Goal: Task Accomplishment & Management: Manage account settings

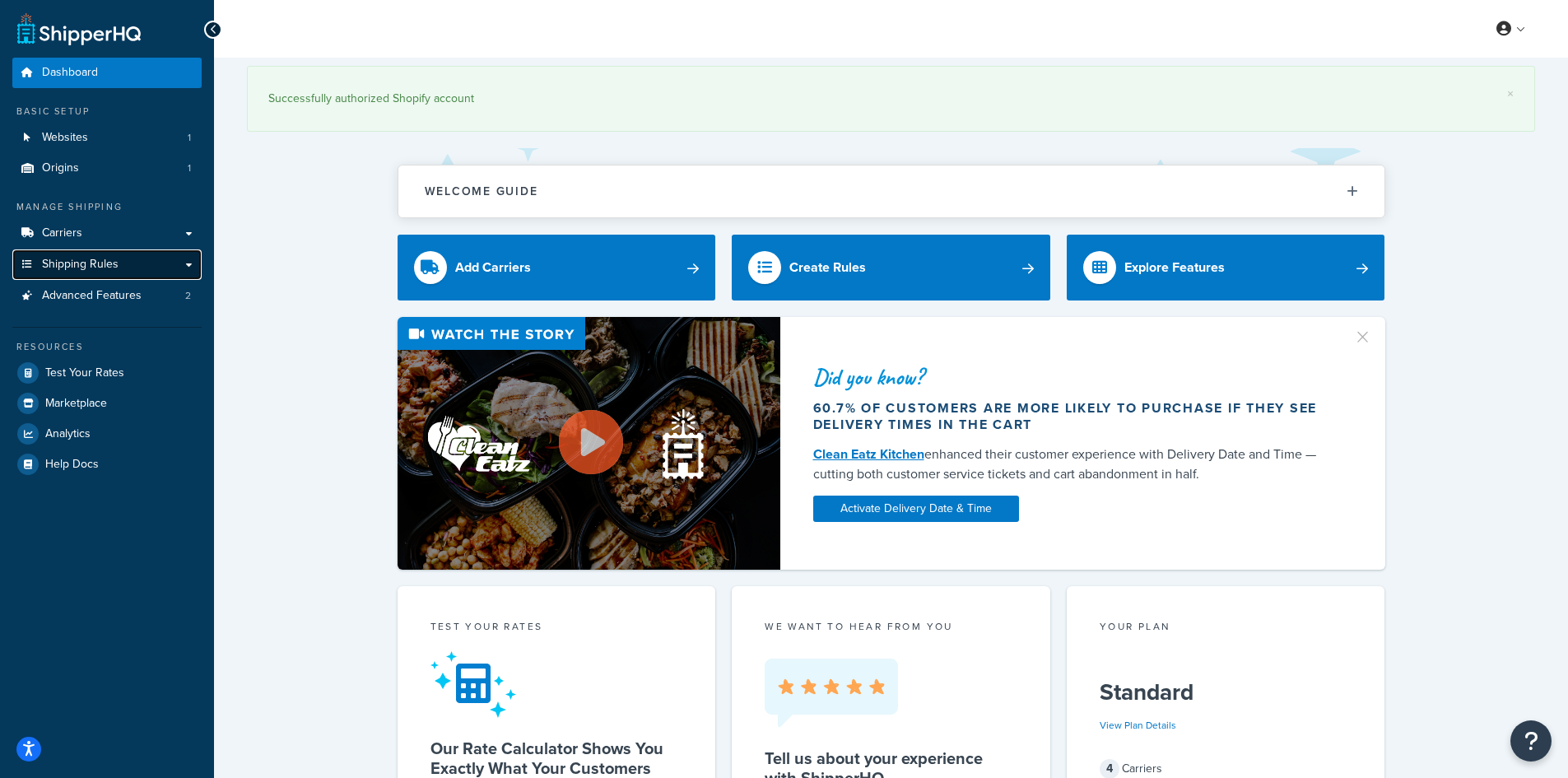
click at [106, 258] on span "Shipping Rules" at bounding box center [79, 265] width 76 height 14
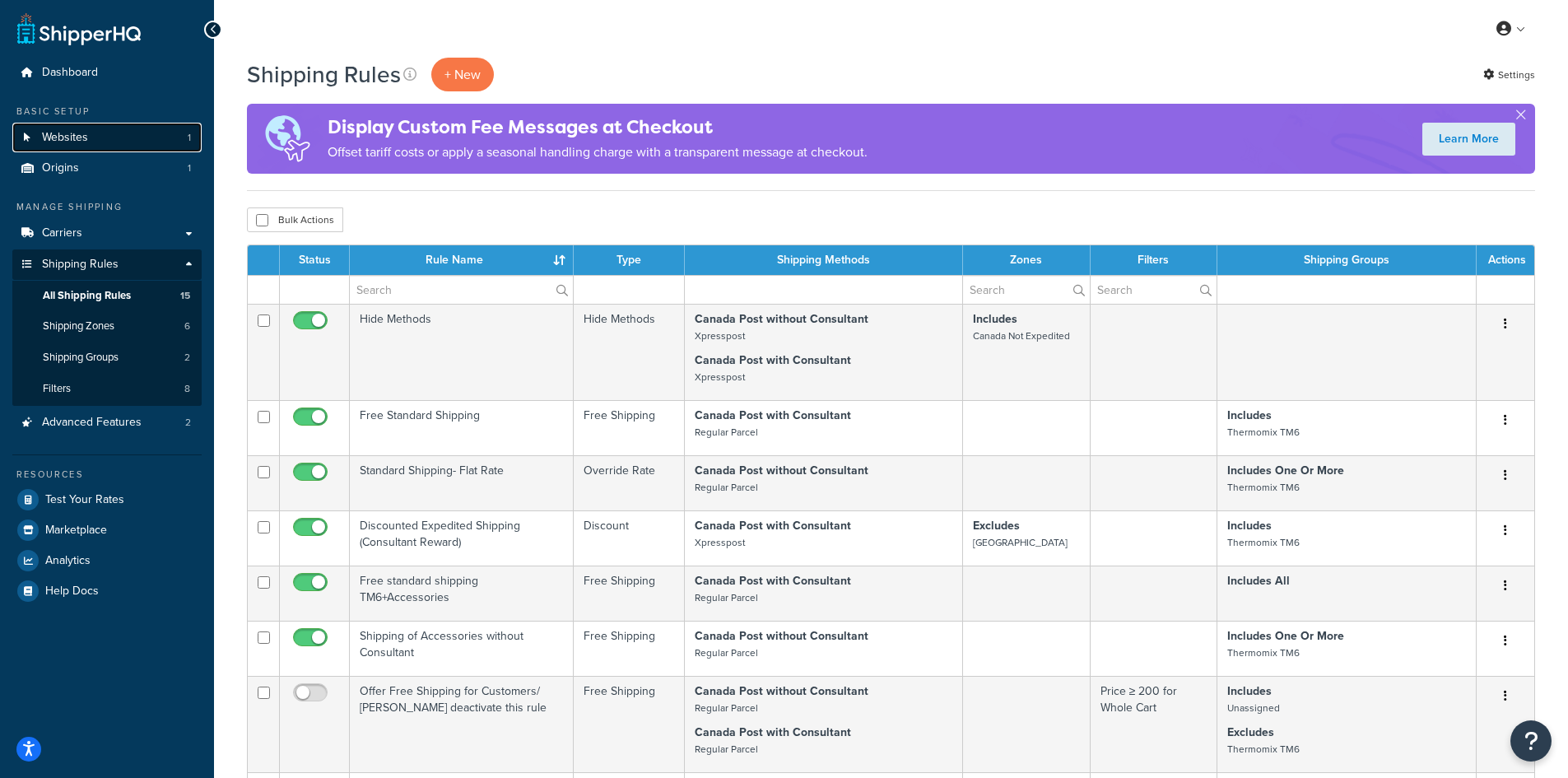
click at [106, 131] on link "Websites 1" at bounding box center [107, 137] width 190 height 31
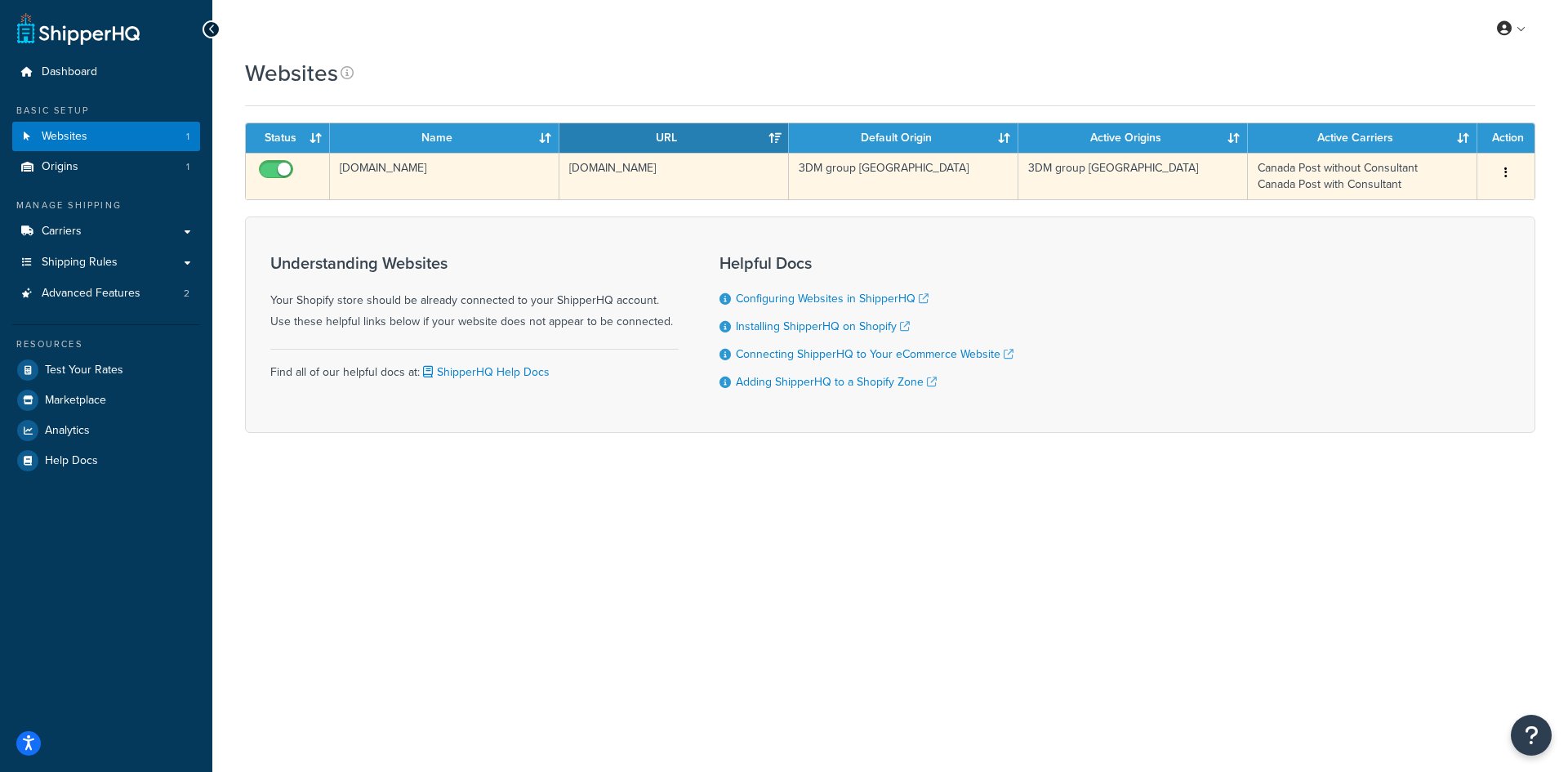
click at [1340, 180] on td "Canada Post without Consultant Canada Post with Consultant" at bounding box center [1363, 176] width 229 height 46
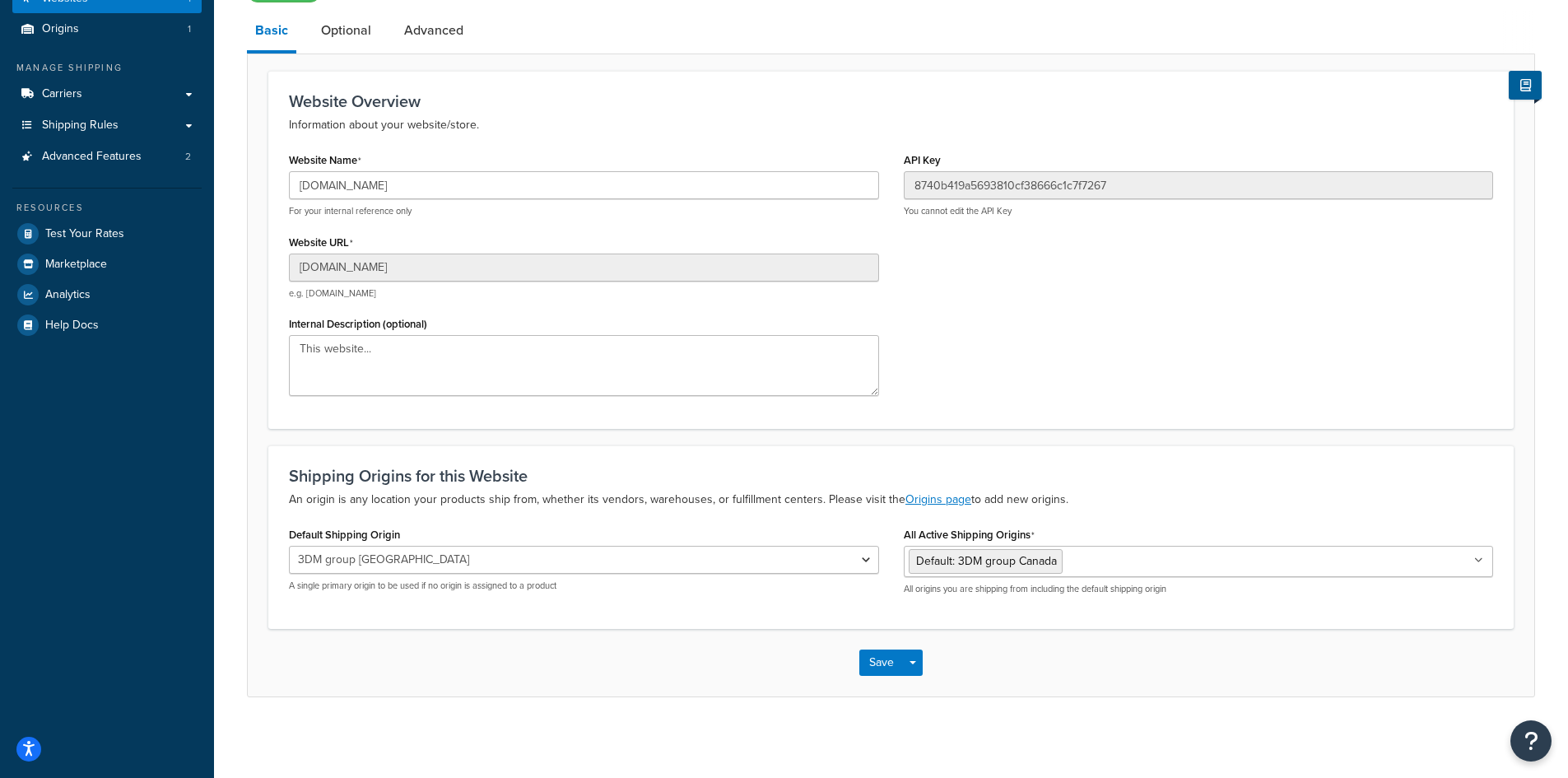
scroll to position [141, 0]
click at [1383, 564] on ul "Default: 3DM group Canada" at bounding box center [1198, 561] width 590 height 32
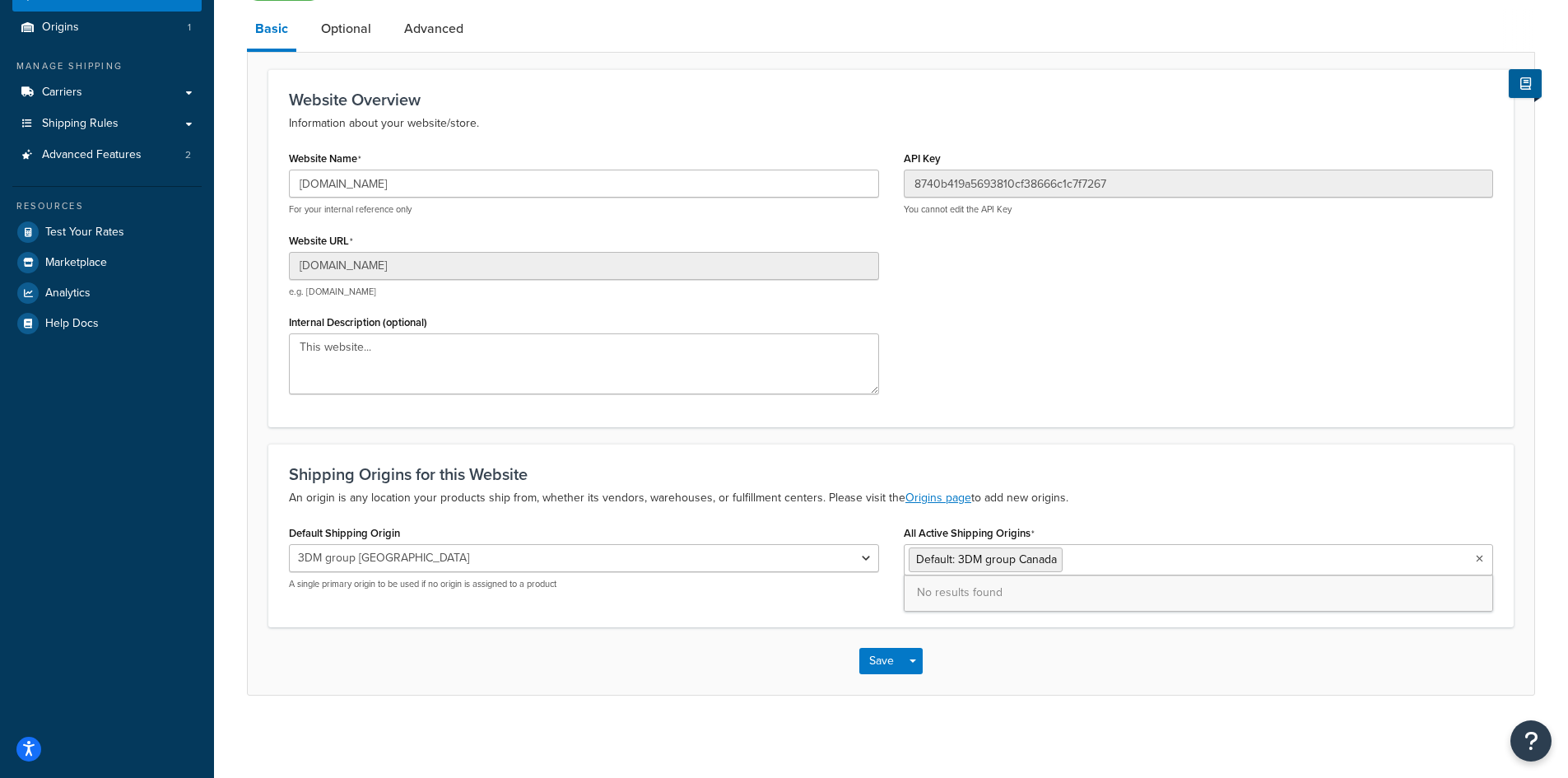
click at [1383, 564] on ul "Default: 3DM group Canada" at bounding box center [1198, 561] width 590 height 32
drag, startPoint x: 1264, startPoint y: 486, endPoint x: 1042, endPoint y: 414, distance: 233.4
click at [1263, 485] on div "Shipping Origins for this Website An origin is any location your products ship …" at bounding box center [890, 486] width 1204 height 43
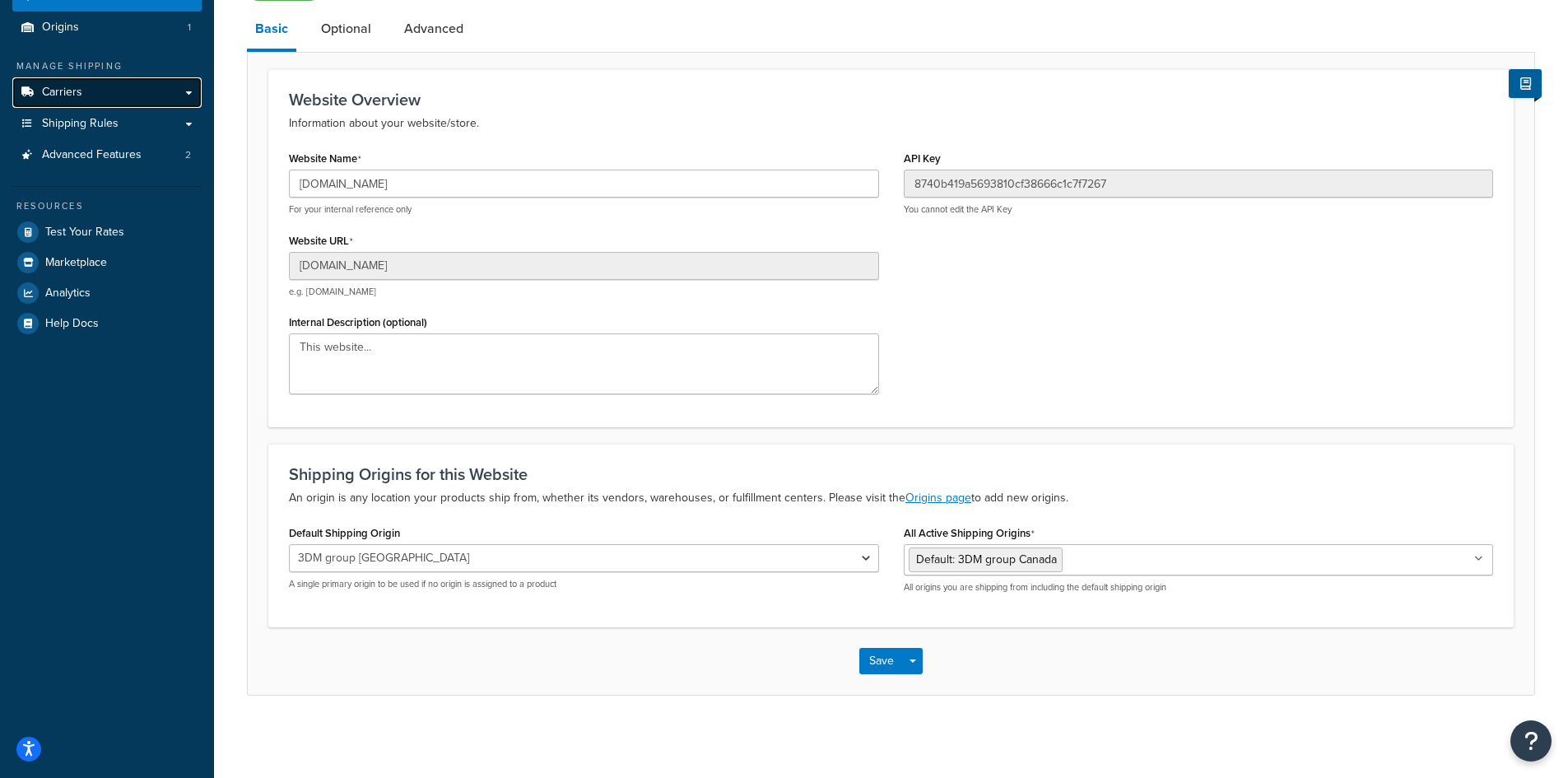
click at [99, 101] on link "Carriers" at bounding box center [107, 92] width 190 height 31
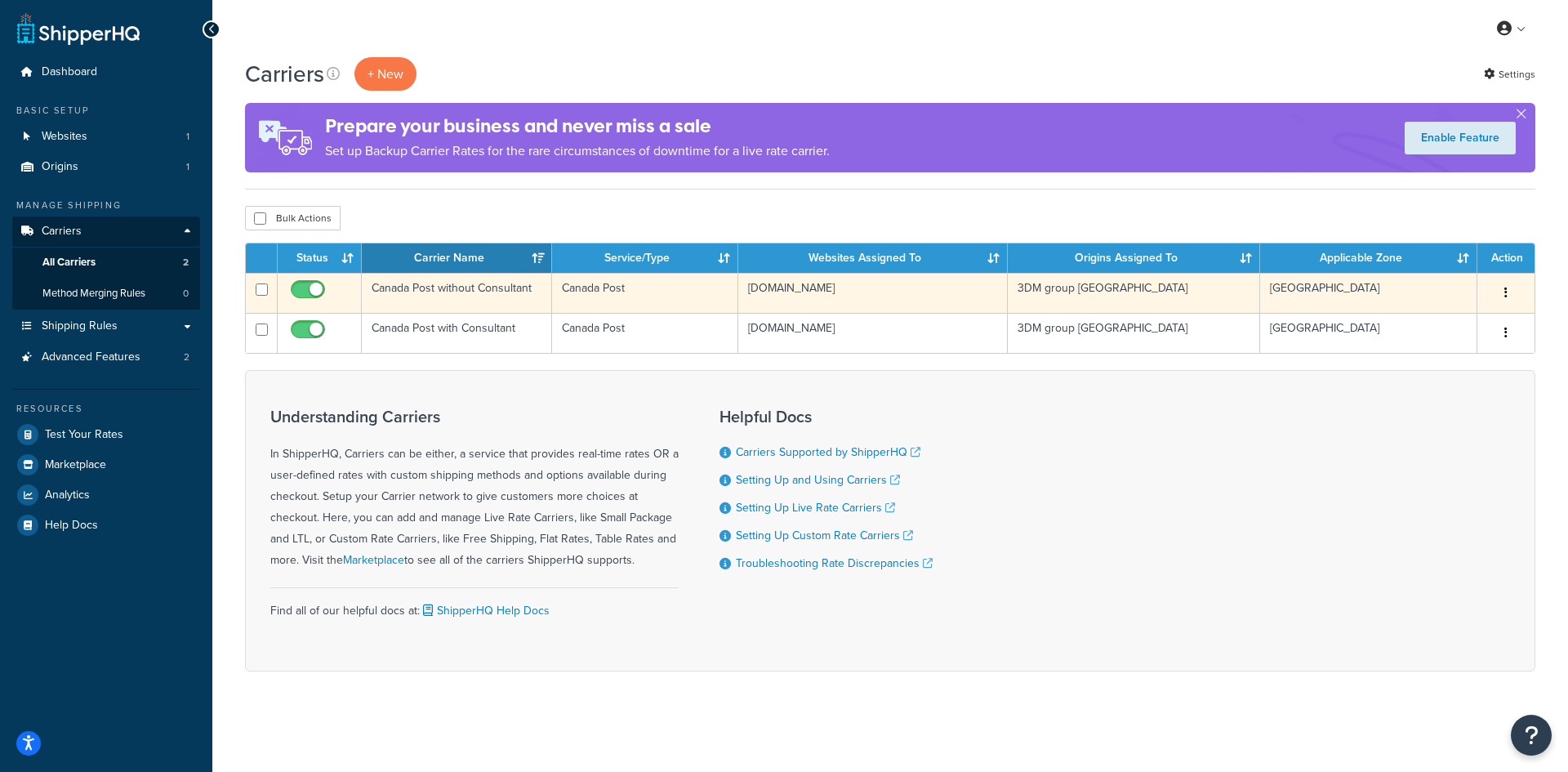
click at [614, 291] on td "Canada Post" at bounding box center [645, 292] width 186 height 40
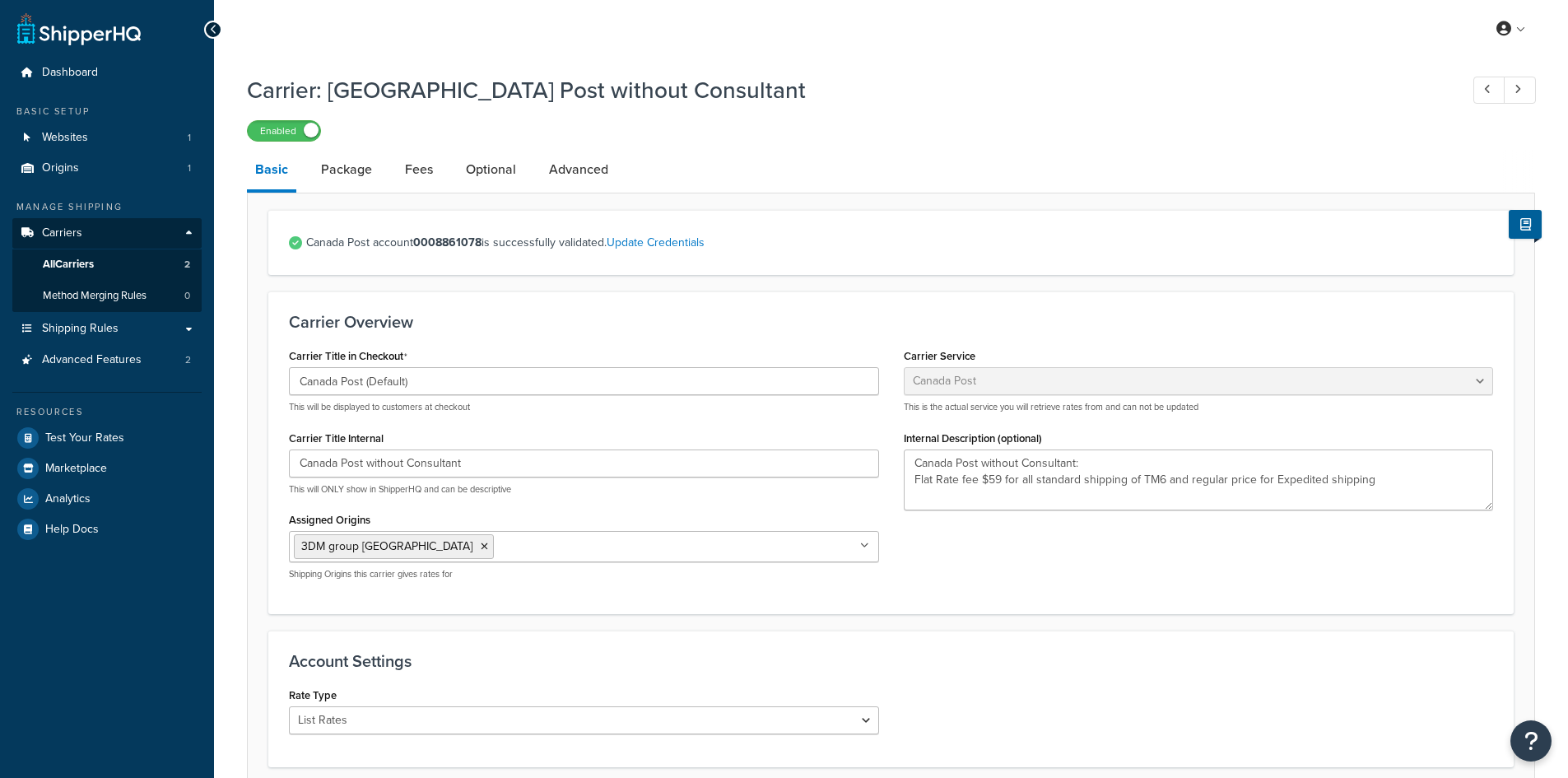
select select "canadaPost"
select select "COUNTER"
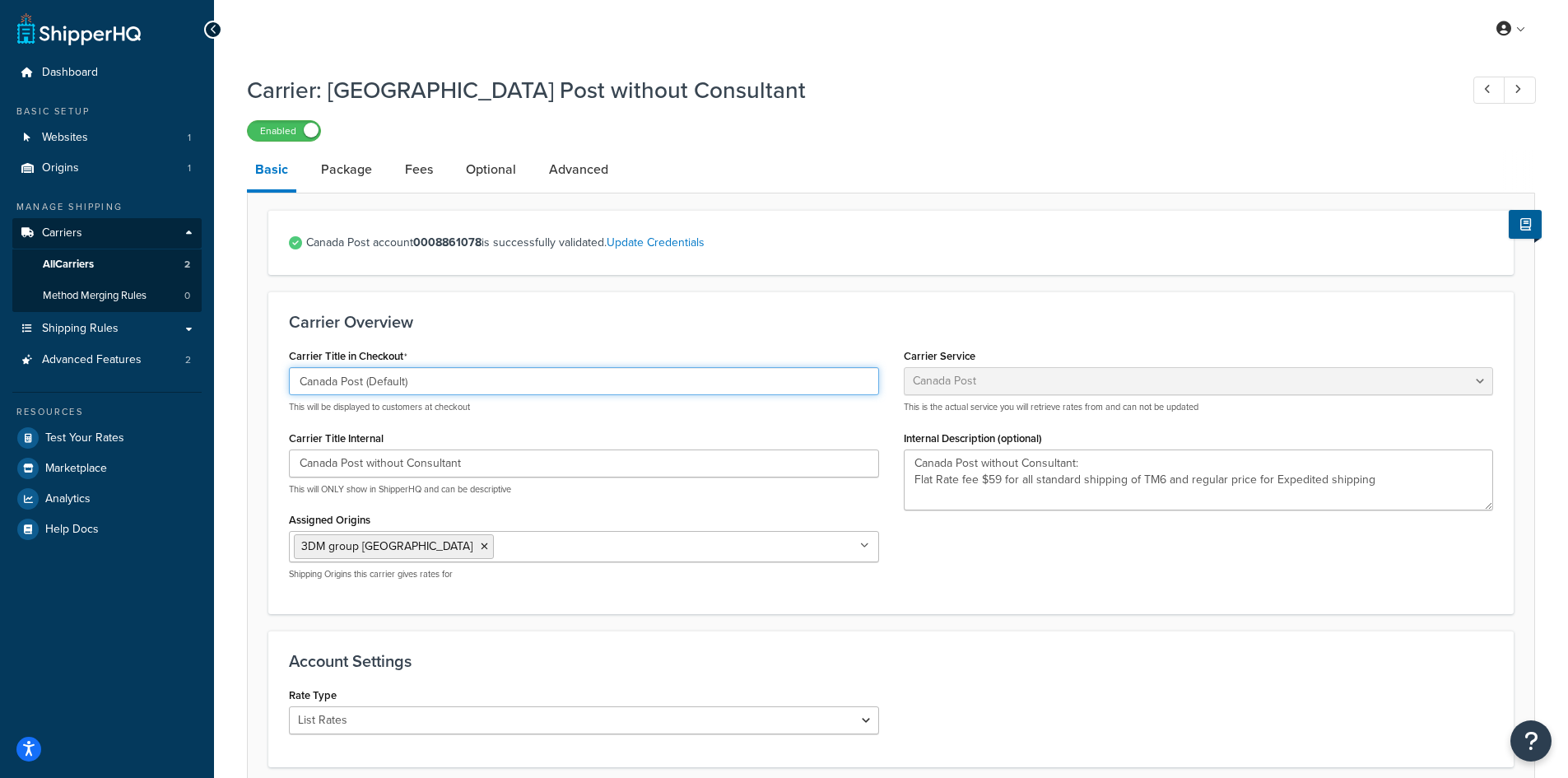
click at [468, 378] on input "Canada Post (Default)" at bounding box center [583, 382] width 590 height 28
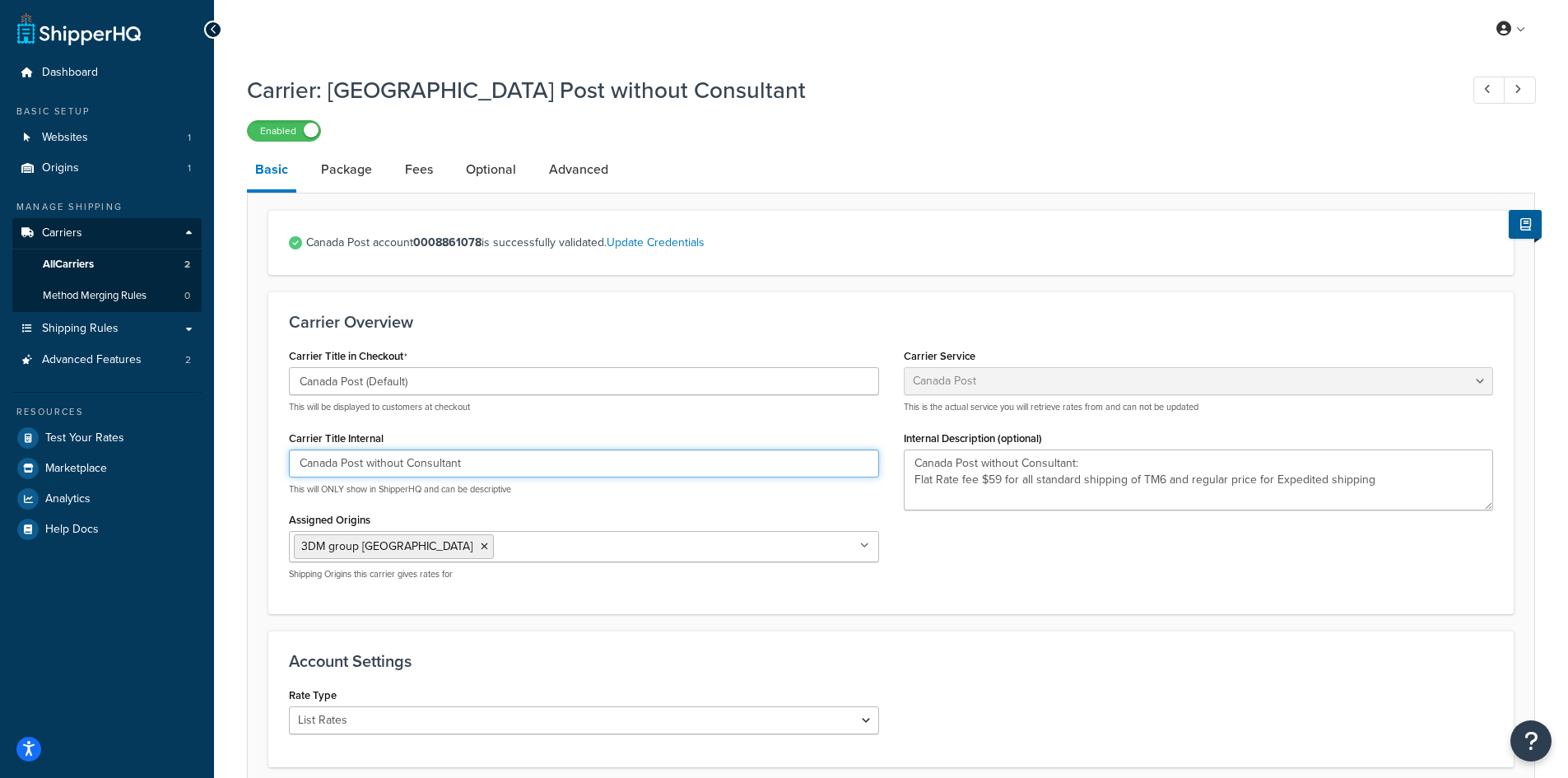
click at [385, 468] on input "Canada Post without Consultant" at bounding box center [583, 464] width 590 height 28
drag, startPoint x: 460, startPoint y: 467, endPoint x: 303, endPoint y: 468, distance: 157.0
click at [303, 470] on input "Canada Post without Consultant" at bounding box center [583, 464] width 590 height 28
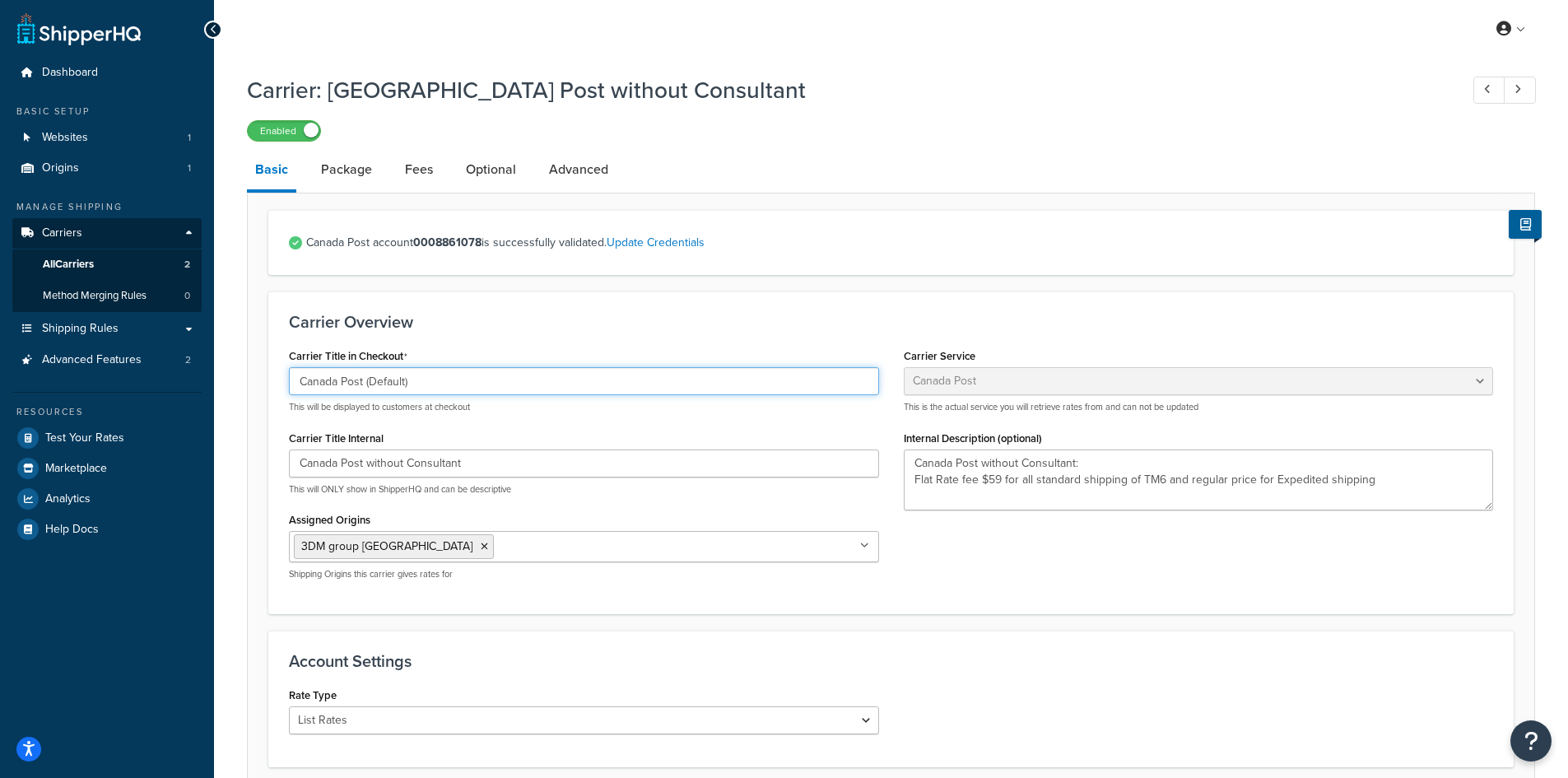
click at [357, 386] on input "Canada Post (Default)" at bounding box center [583, 382] width 590 height 28
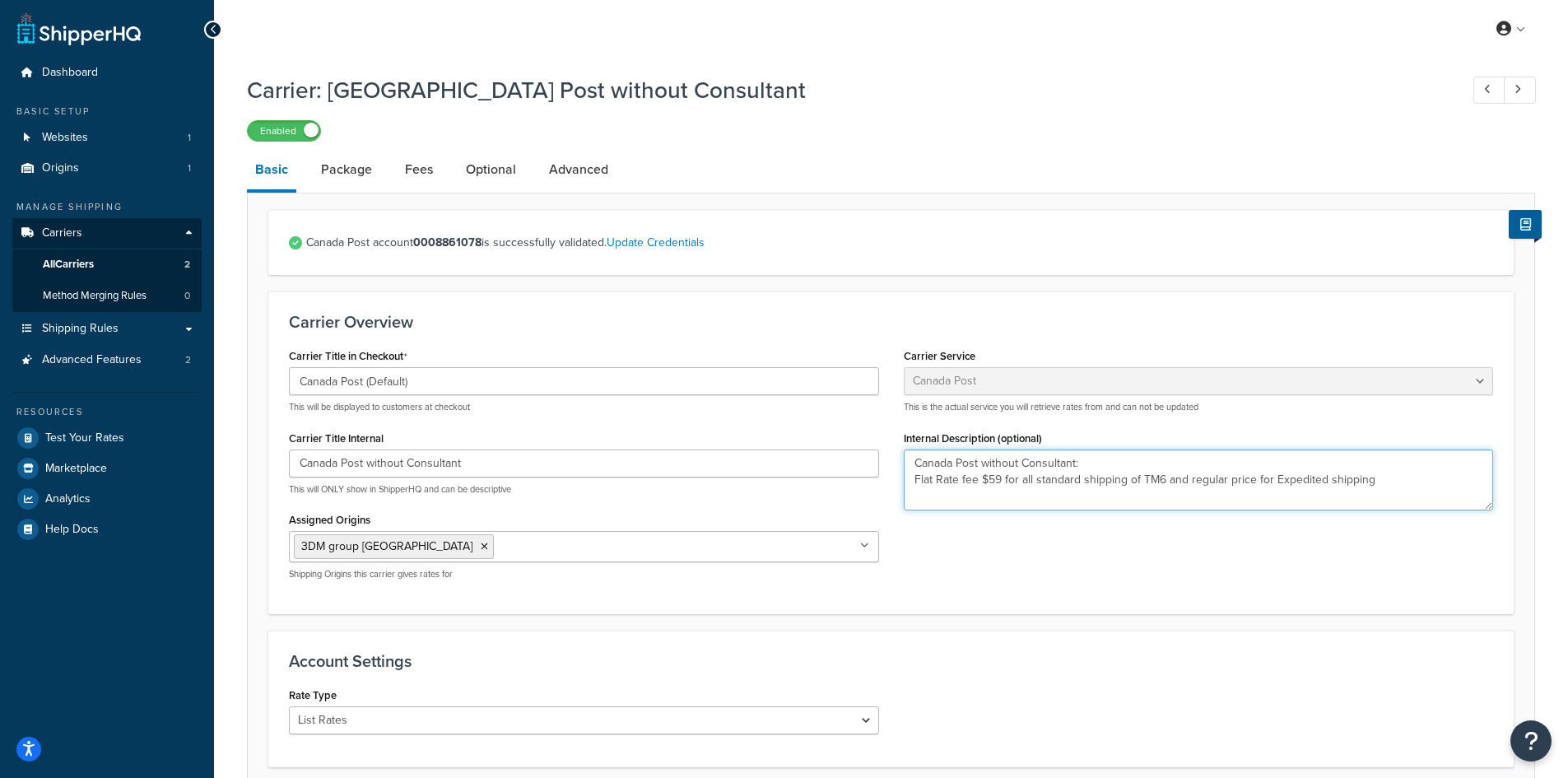
click at [1161, 477] on textarea "Canada Post without Consultant: Flat Rate fee $59 for all standard shipping of …" at bounding box center [1198, 480] width 590 height 61
drag, startPoint x: 914, startPoint y: 464, endPoint x: 978, endPoint y: 462, distance: 64.0
click at [978, 462] on textarea "Canada Post without Consultant: Flat Rate fee $59 for all standard shipping of …" at bounding box center [1198, 480] width 590 height 61
type textarea "Canada Post without Consultant: Flat Rate fee $59 for all standard shipping of …"
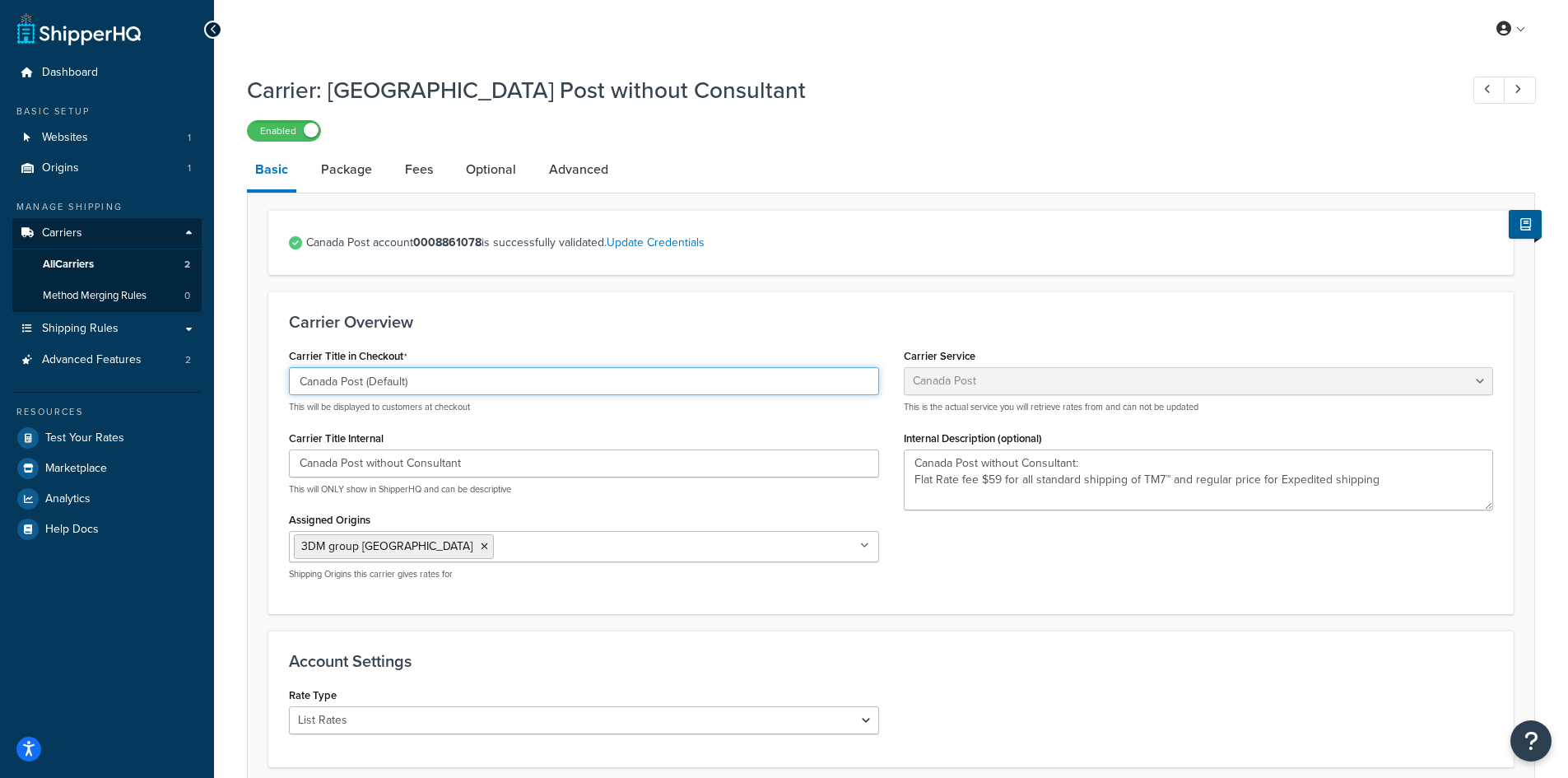
click at [360, 382] on input "Canada Post (Default)" at bounding box center [583, 382] width 590 height 28
drag, startPoint x: 360, startPoint y: 382, endPoint x: 269, endPoint y: 381, distance: 91.0
click at [269, 381] on div "Carrier Overview Carrier Title in Checkout Canada Post (Default) This will be d…" at bounding box center [891, 453] width 1245 height 322
type input "Regular Shipping (Default)"
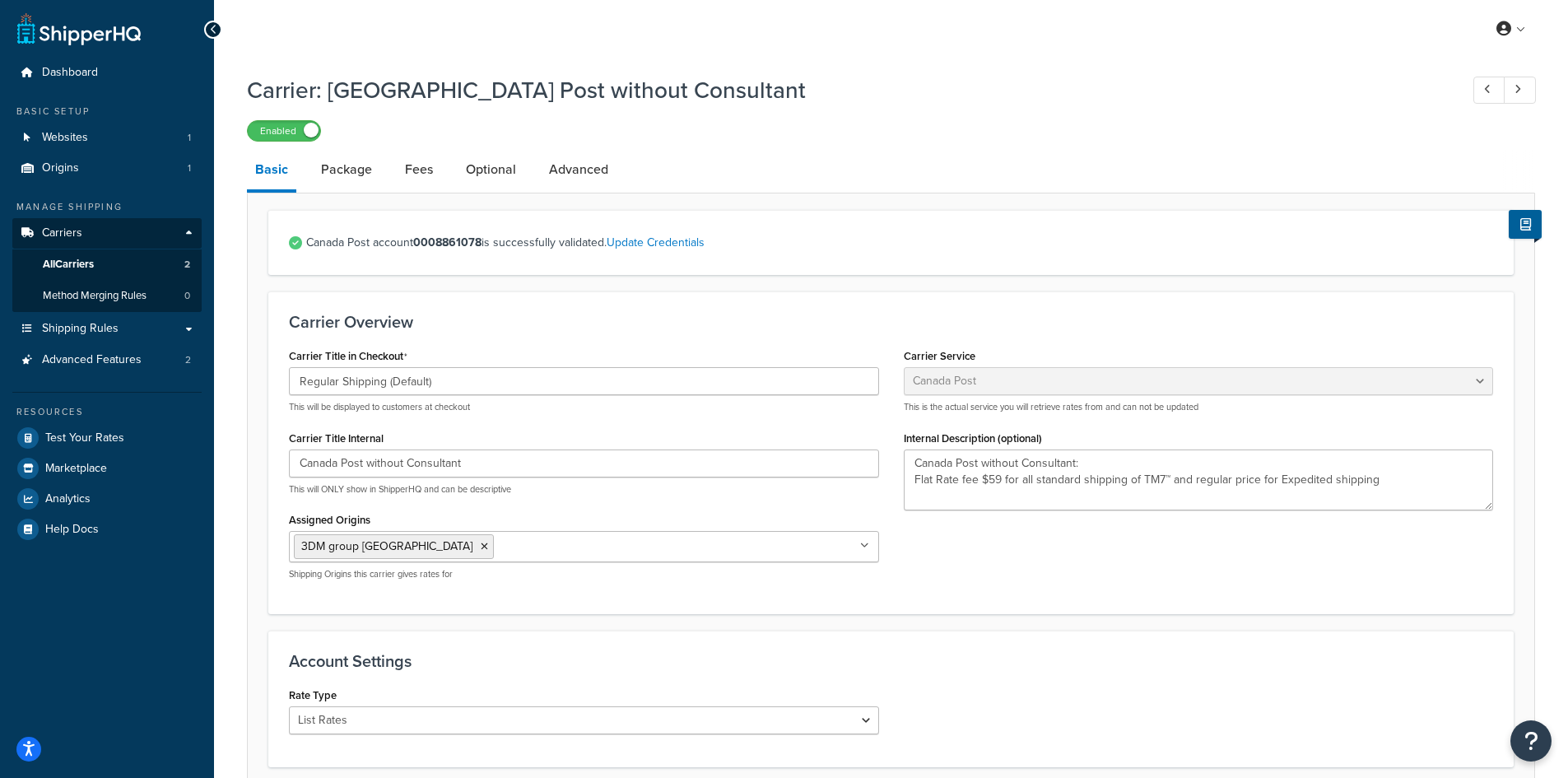
click at [517, 428] on div "Carrier Title Internal Canada Post without Consultant This will ONLY show in Sh…" at bounding box center [583, 461] width 590 height 69
click at [344, 175] on link "Package" at bounding box center [347, 170] width 67 height 40
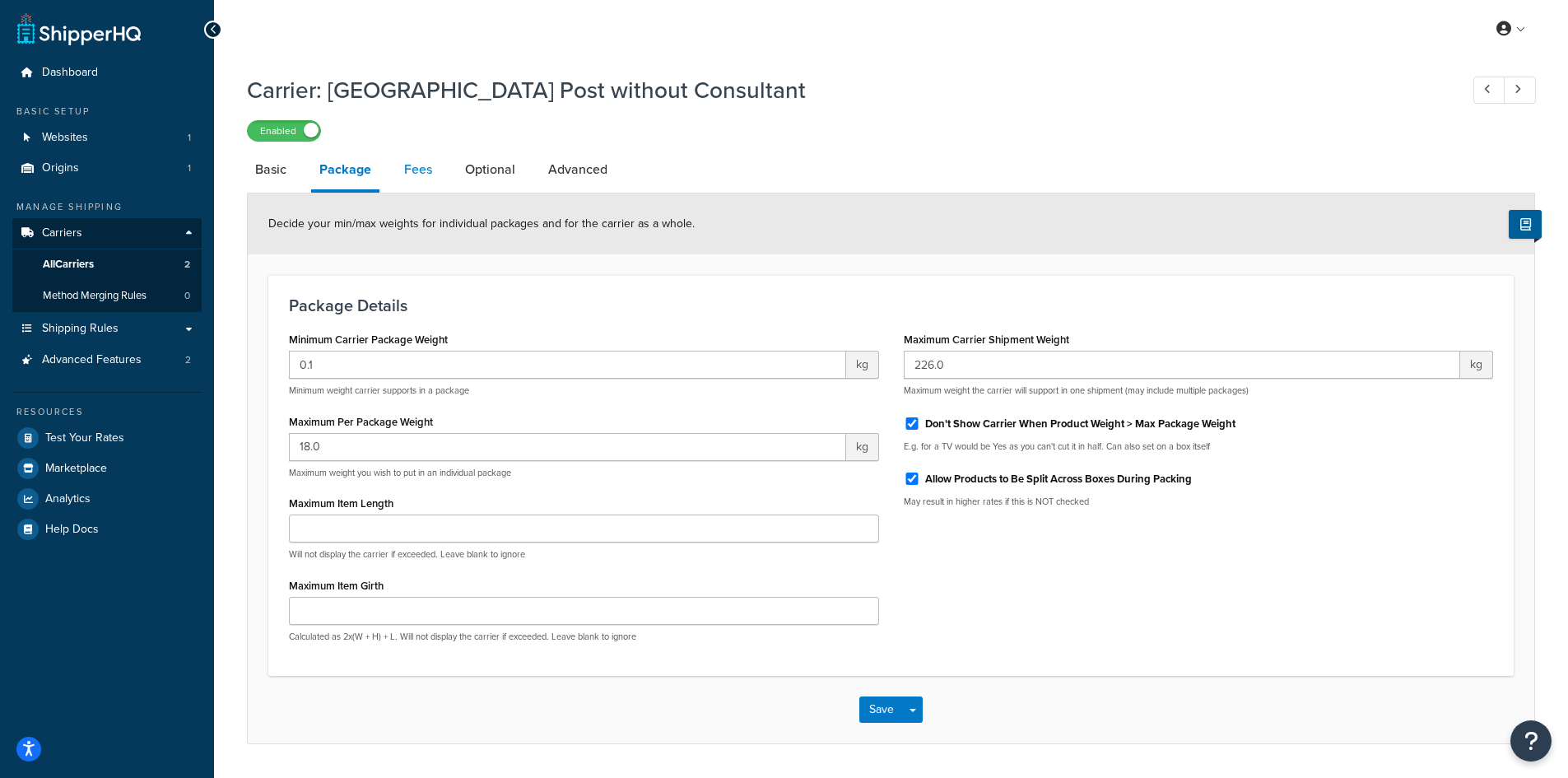
click at [414, 172] on link "Fees" at bounding box center [418, 170] width 44 height 40
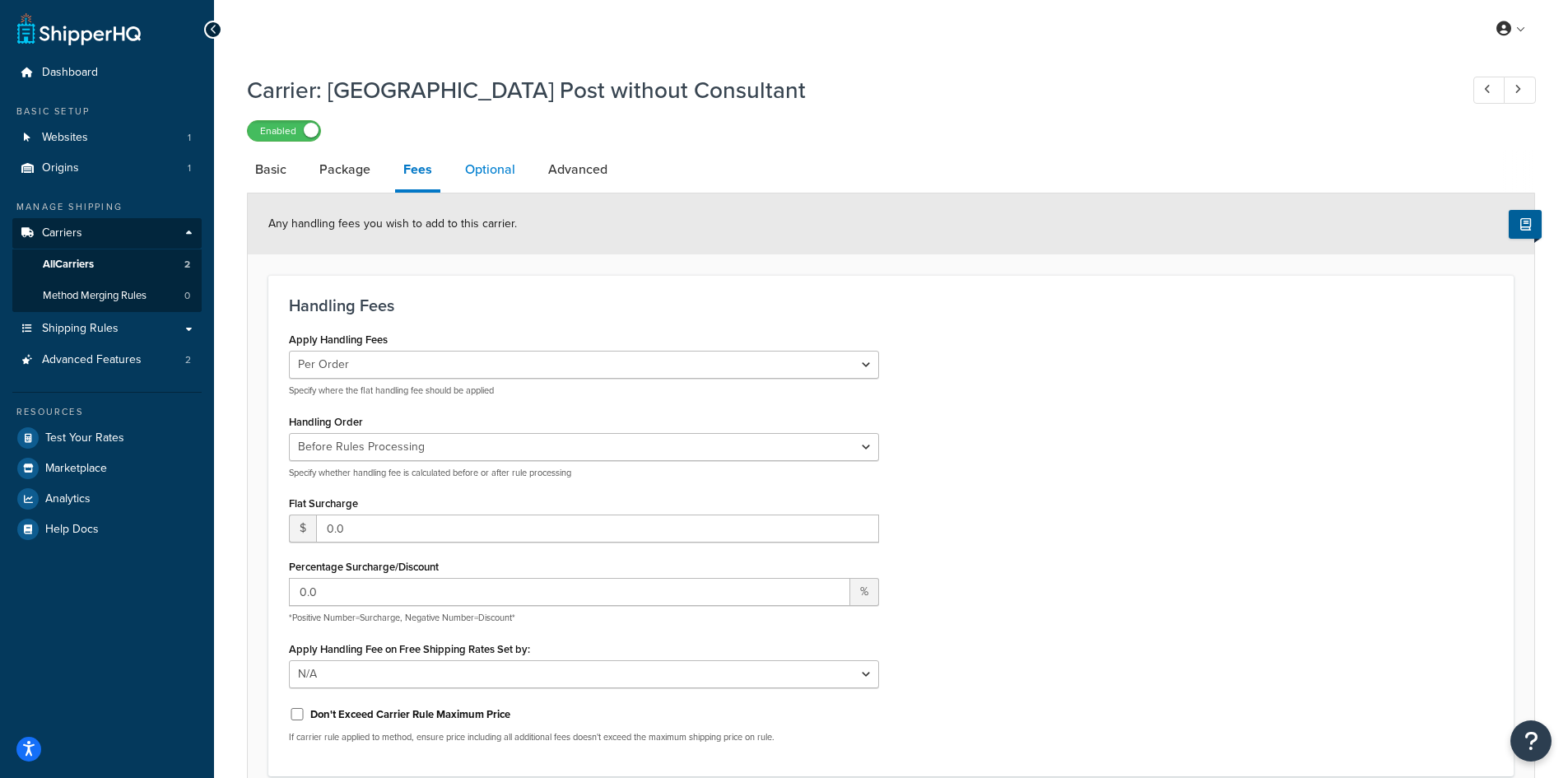
click at [515, 168] on link "Optional" at bounding box center [489, 170] width 66 height 40
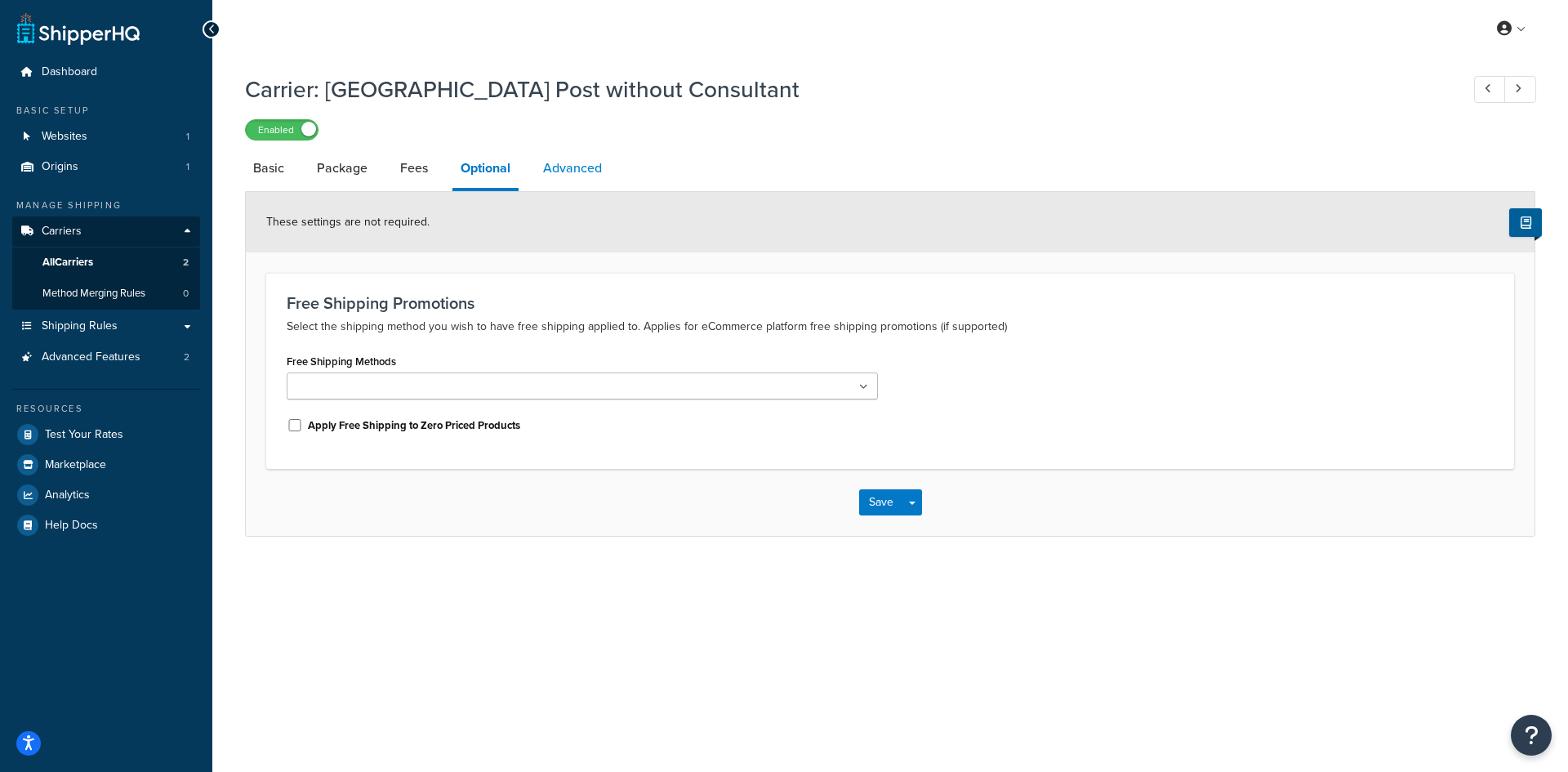
click at [550, 167] on link "Advanced" at bounding box center [573, 169] width 76 height 39
select select "false"
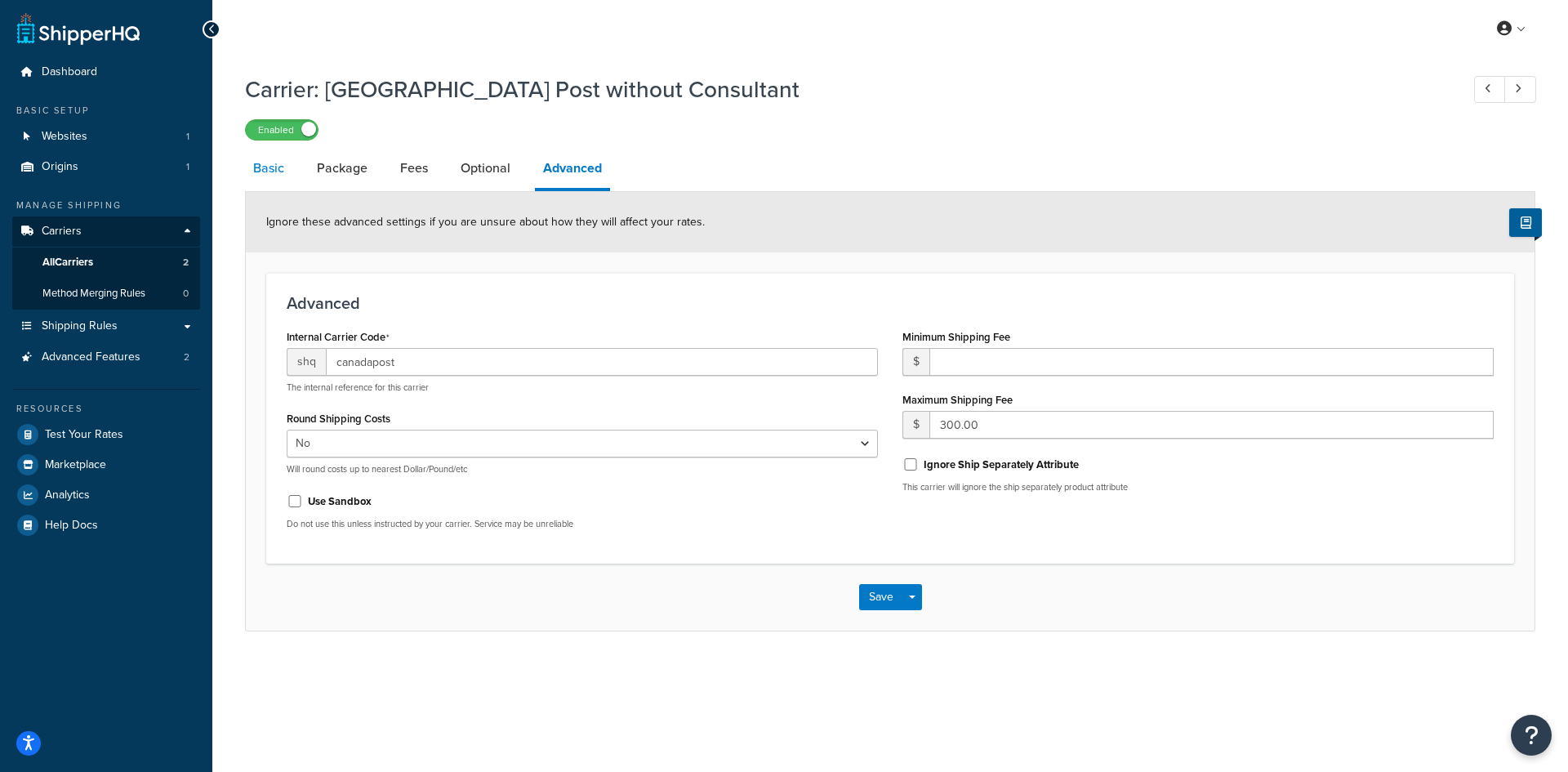
click at [271, 168] on link "Basic" at bounding box center [269, 169] width 47 height 39
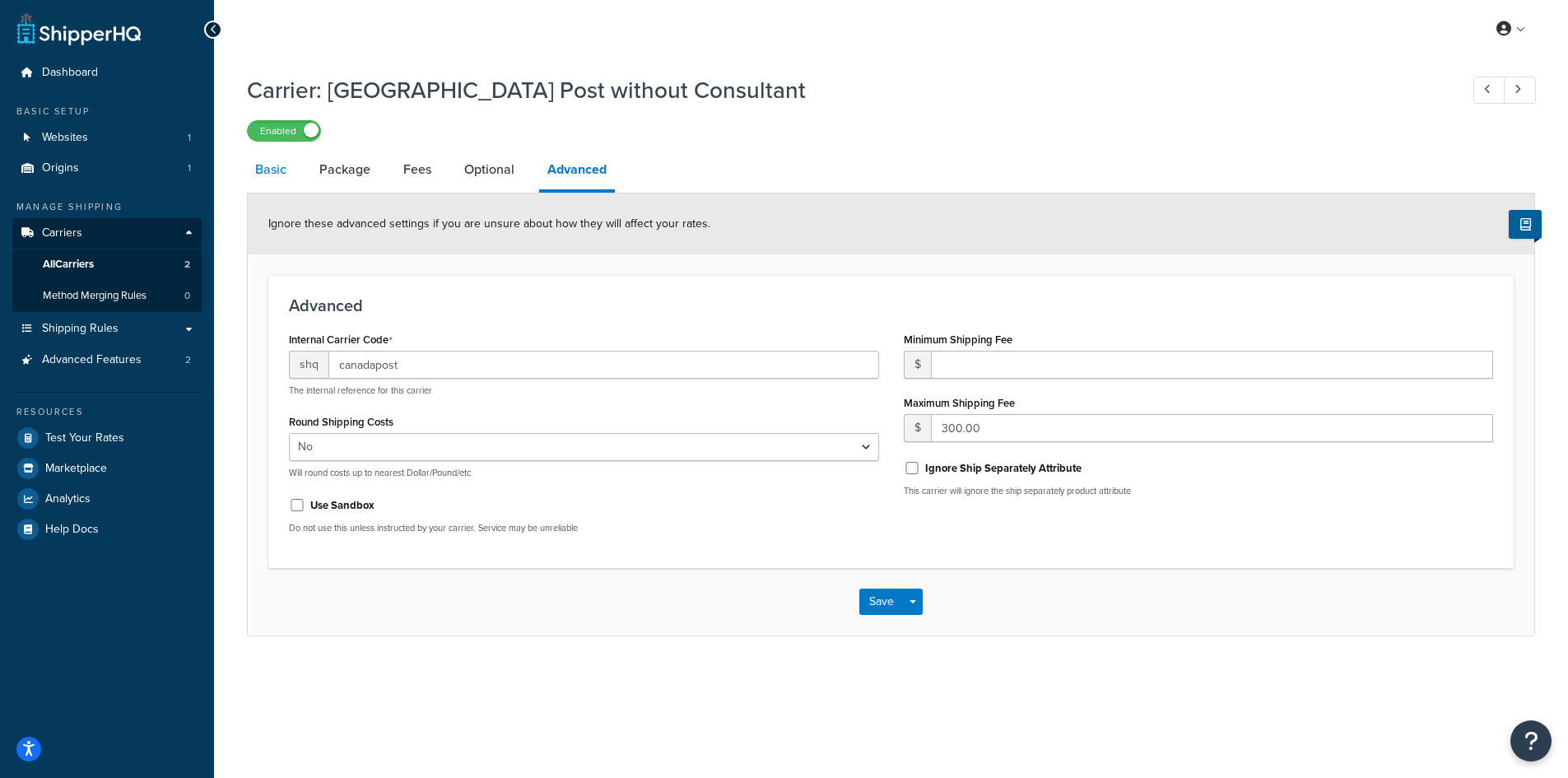
select select "canadaPost"
select select "COUNTER"
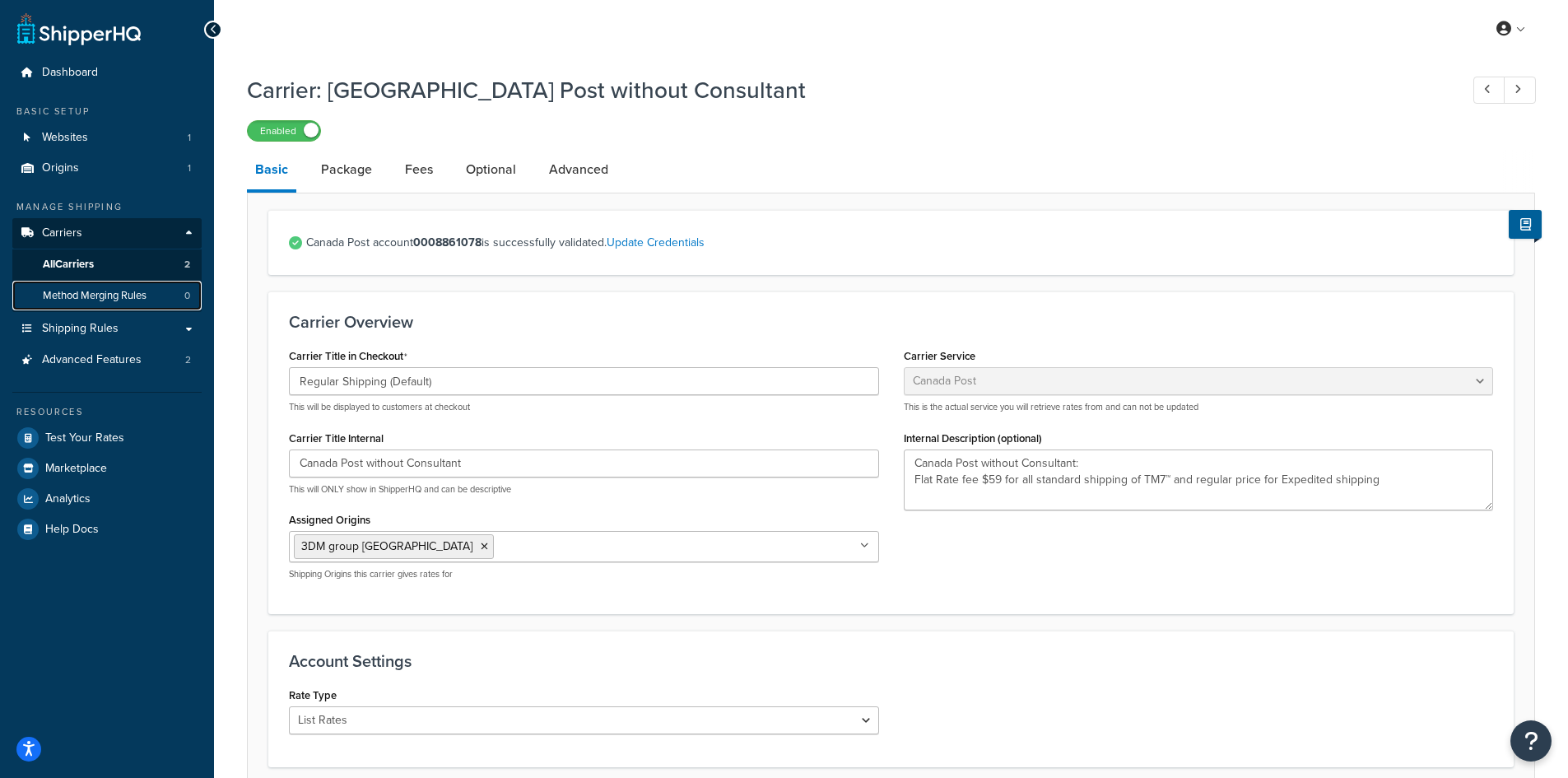
click at [101, 294] on span "Method Merging Rules" at bounding box center [94, 296] width 104 height 14
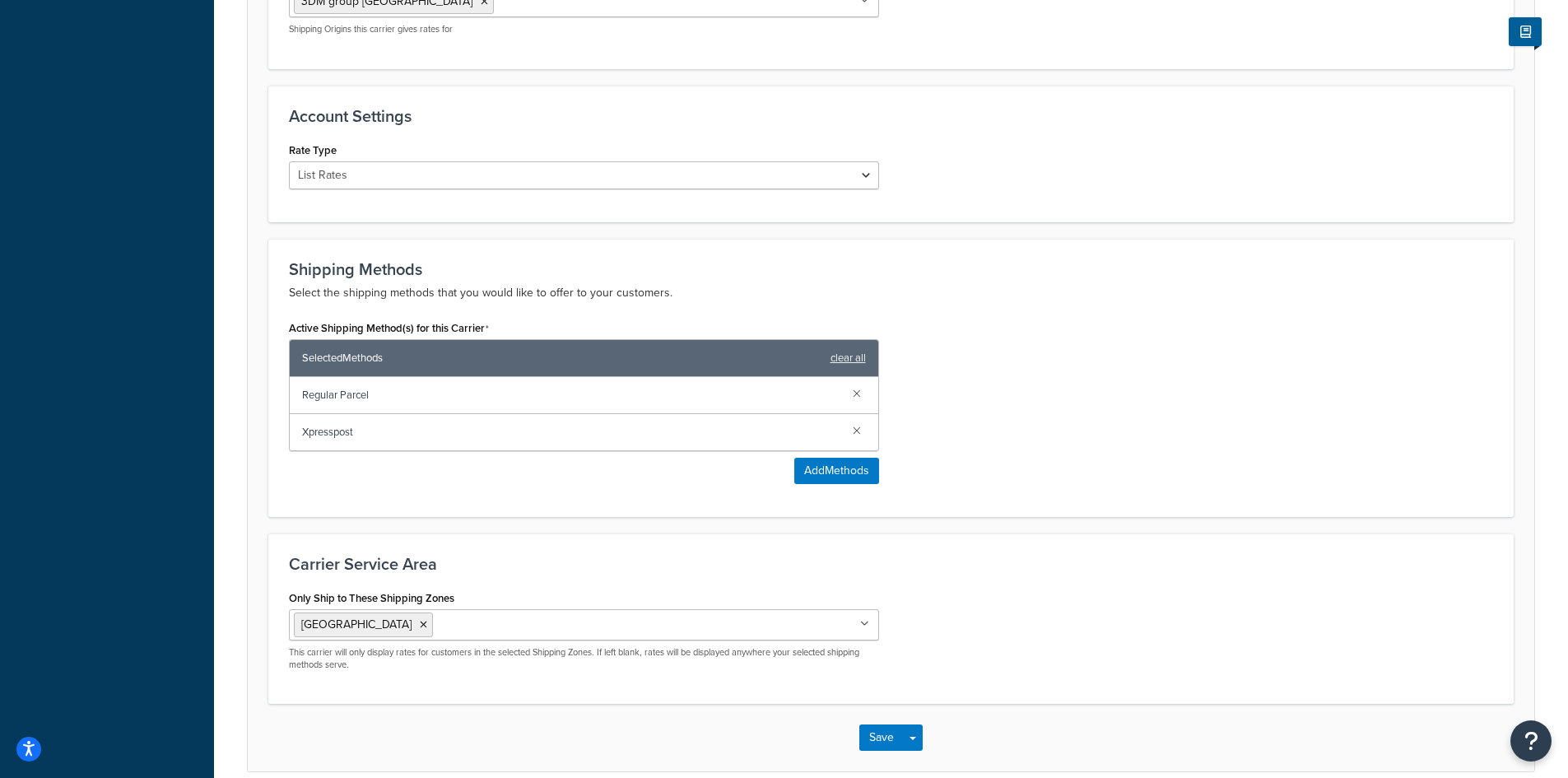
scroll to position [623, 0]
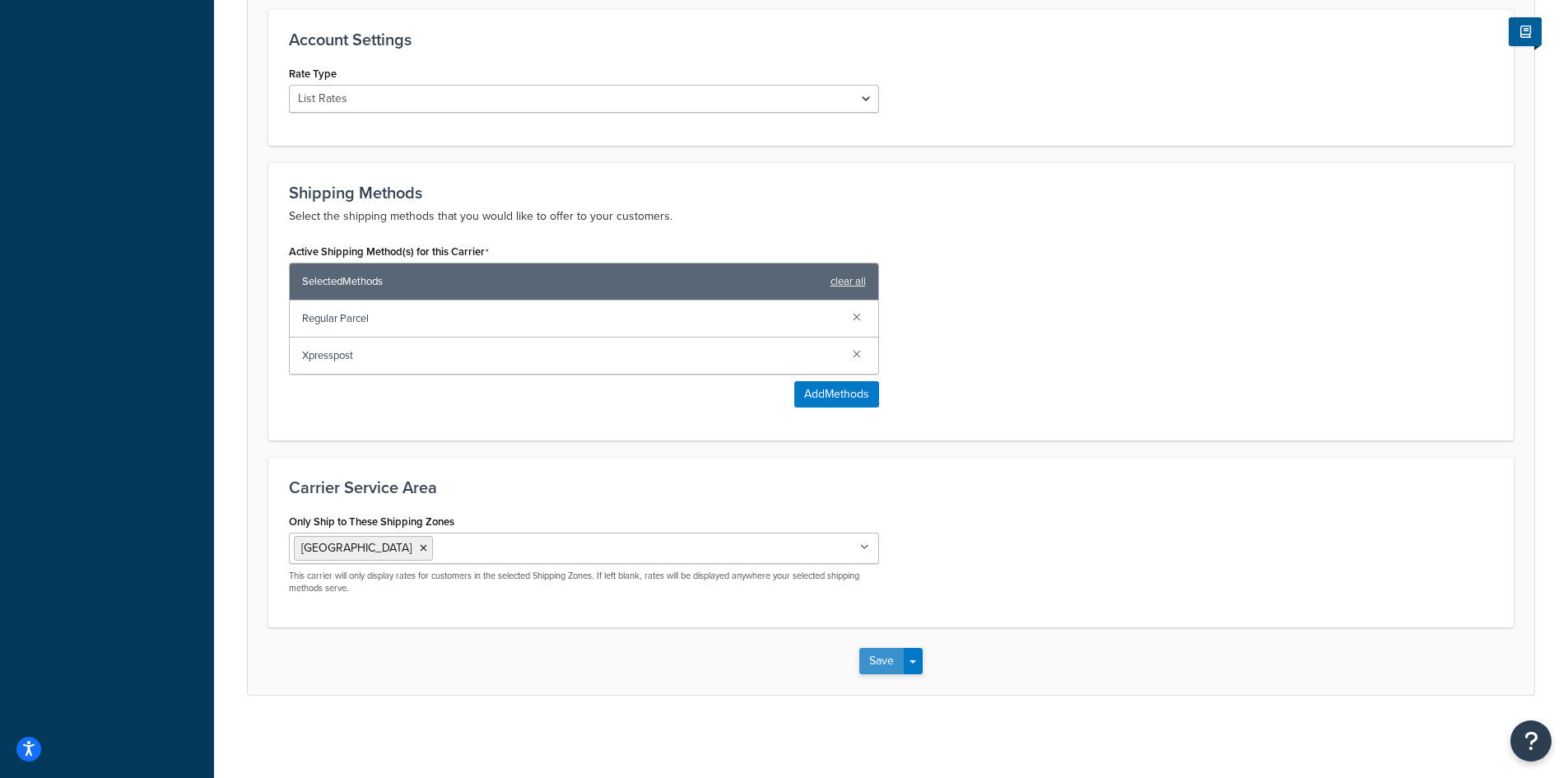
click at [876, 659] on button "Save" at bounding box center [881, 661] width 44 height 27
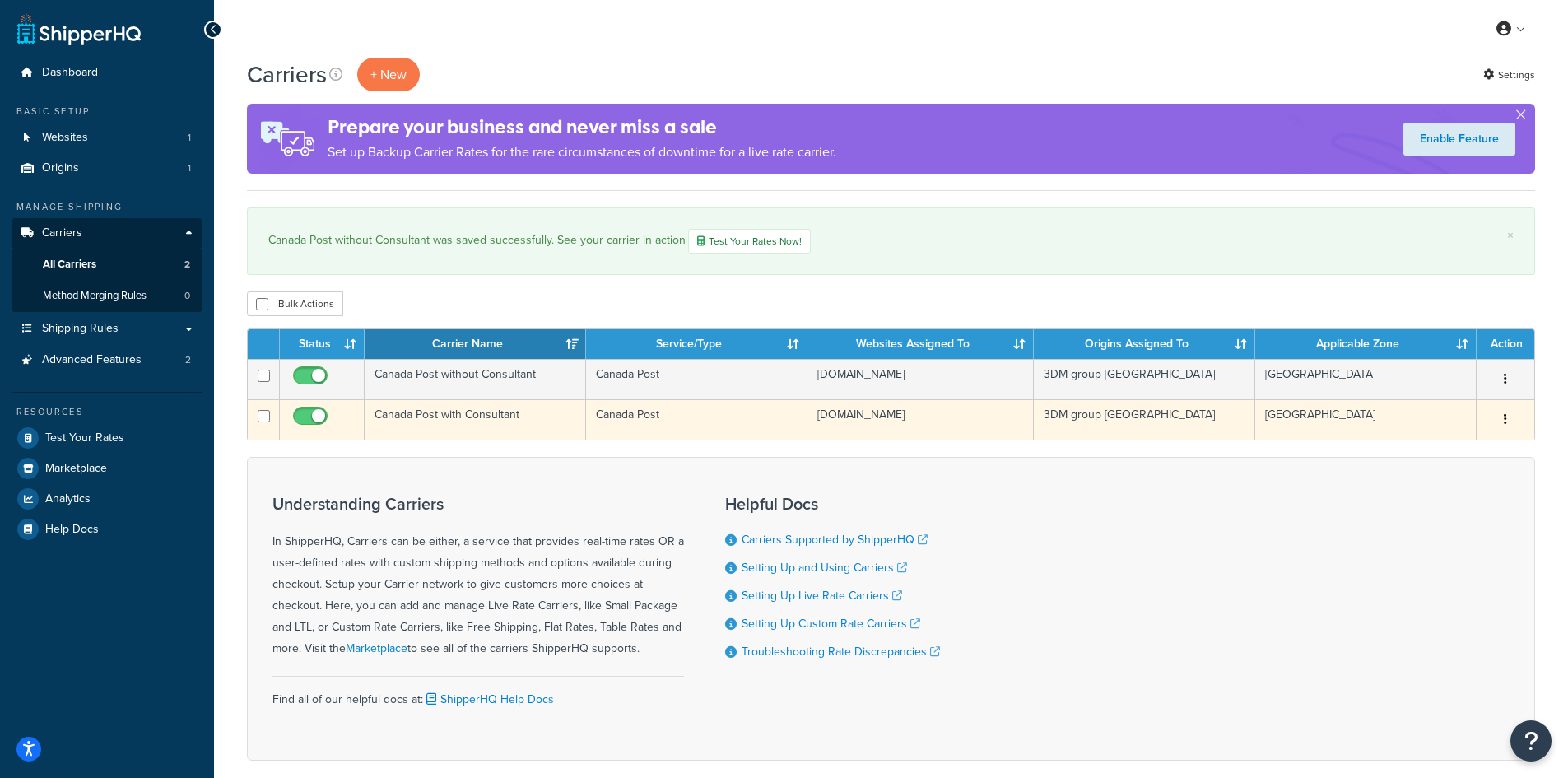
click at [478, 415] on td "Canada Post with Consultant" at bounding box center [475, 419] width 221 height 41
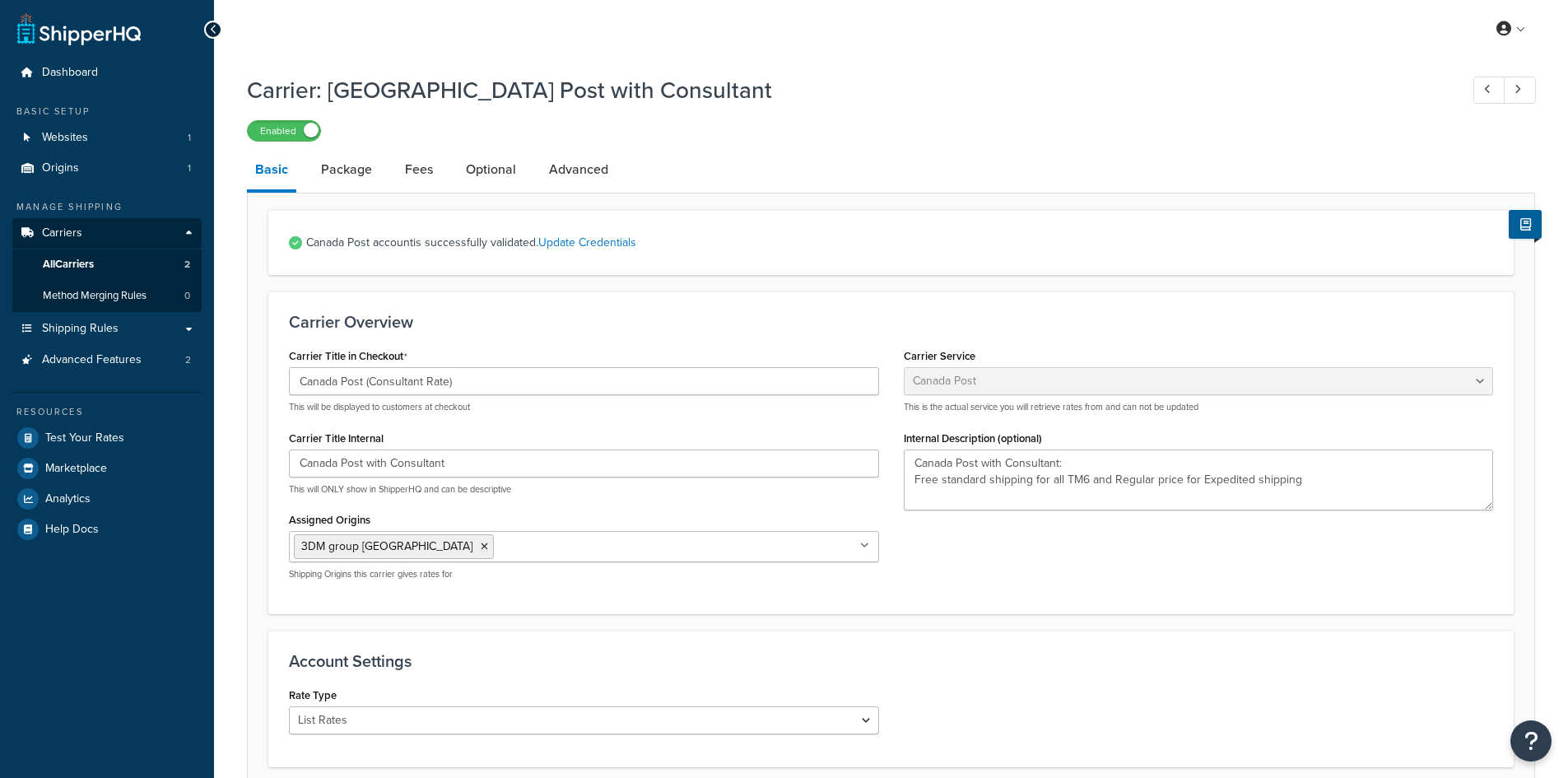
select select "canadaPost"
select select "COUNTER"
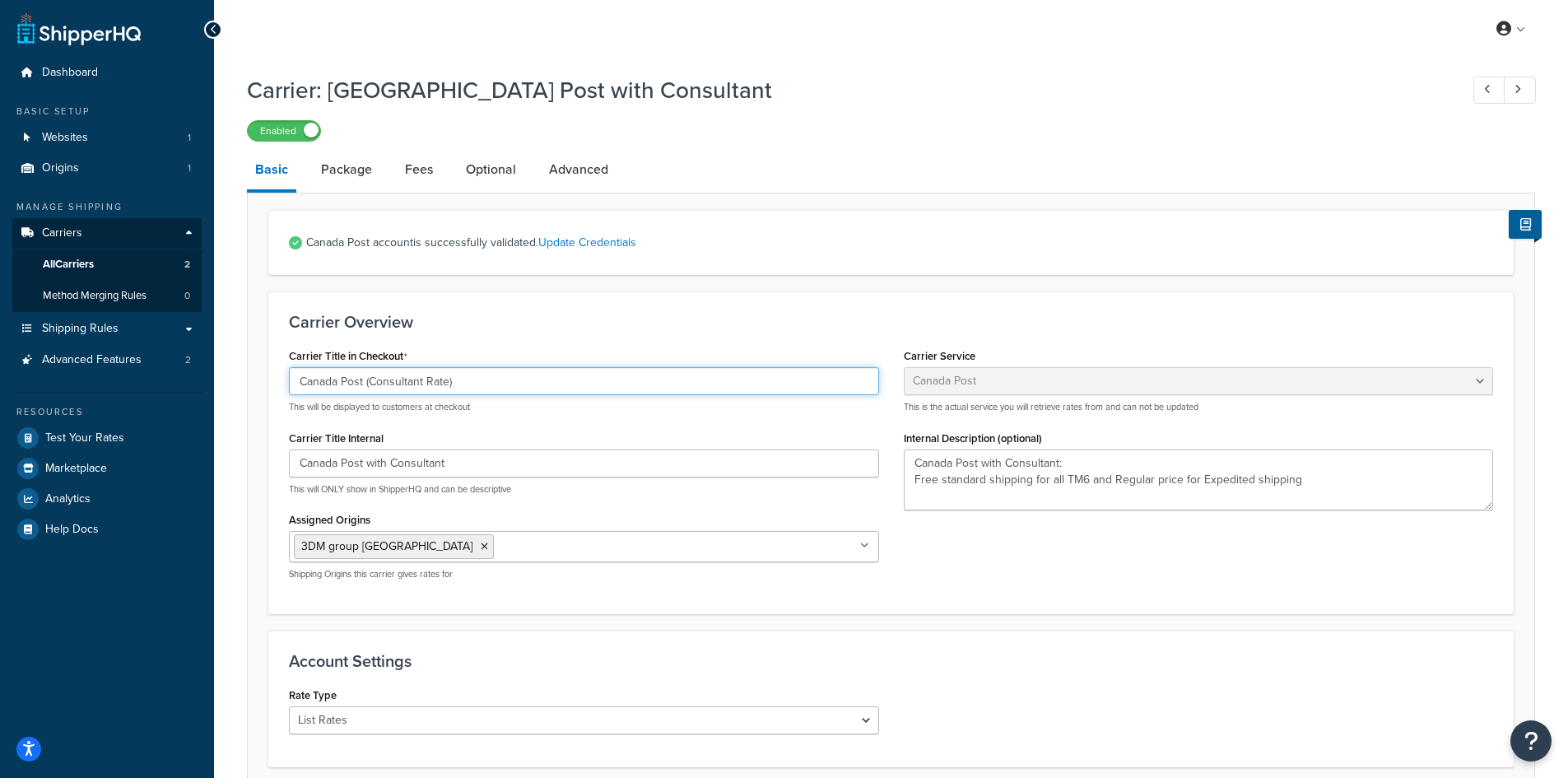
drag, startPoint x: 297, startPoint y: 382, endPoint x: 364, endPoint y: 389, distance: 67.4
click at [364, 389] on input "Canada Post (Consultant Rate)" at bounding box center [583, 382] width 590 height 28
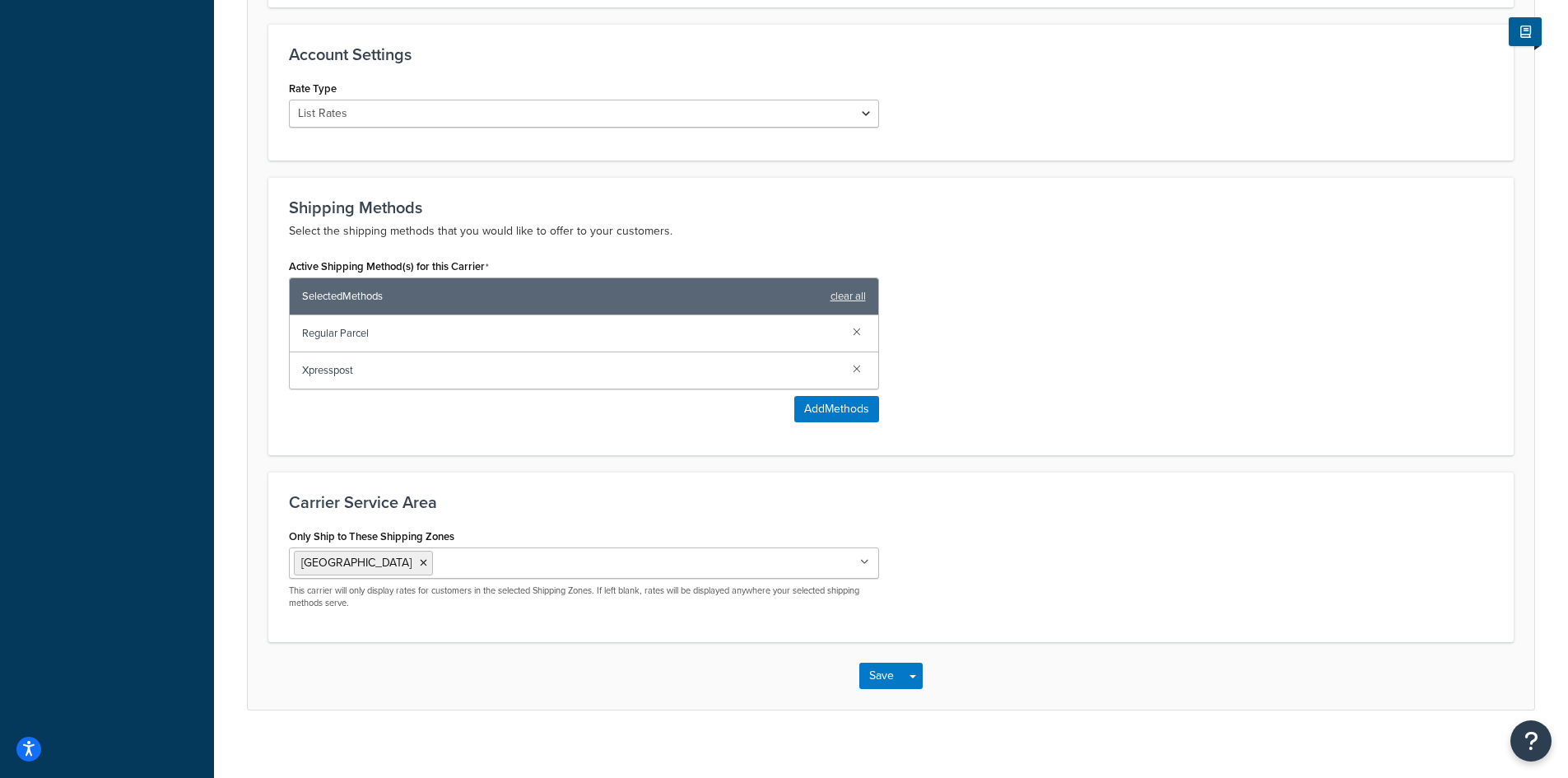
scroll to position [623, 0]
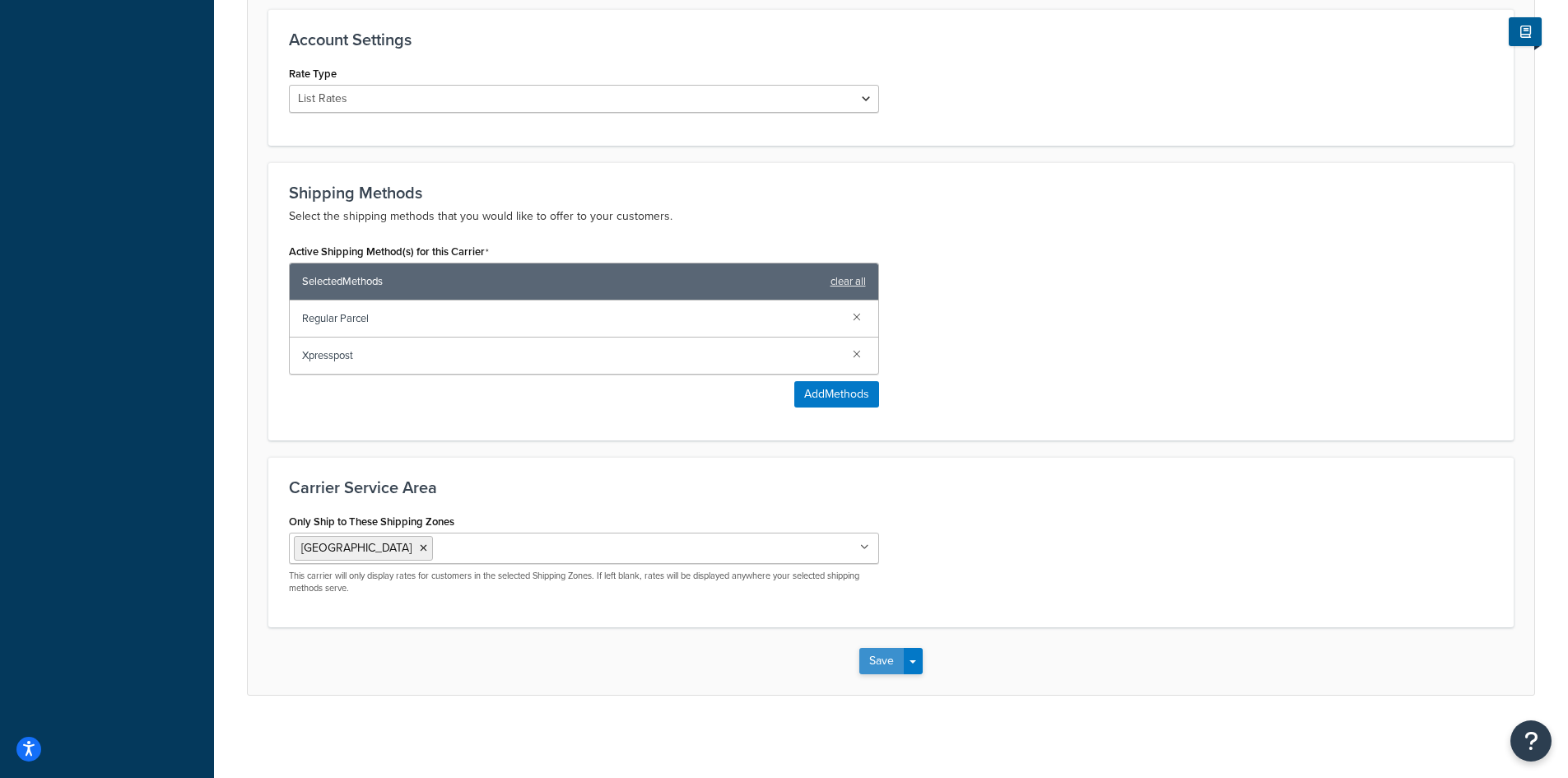
type input "Regular Shipping (Consultant Rate)"
click at [872, 652] on button "Save" at bounding box center [881, 661] width 44 height 27
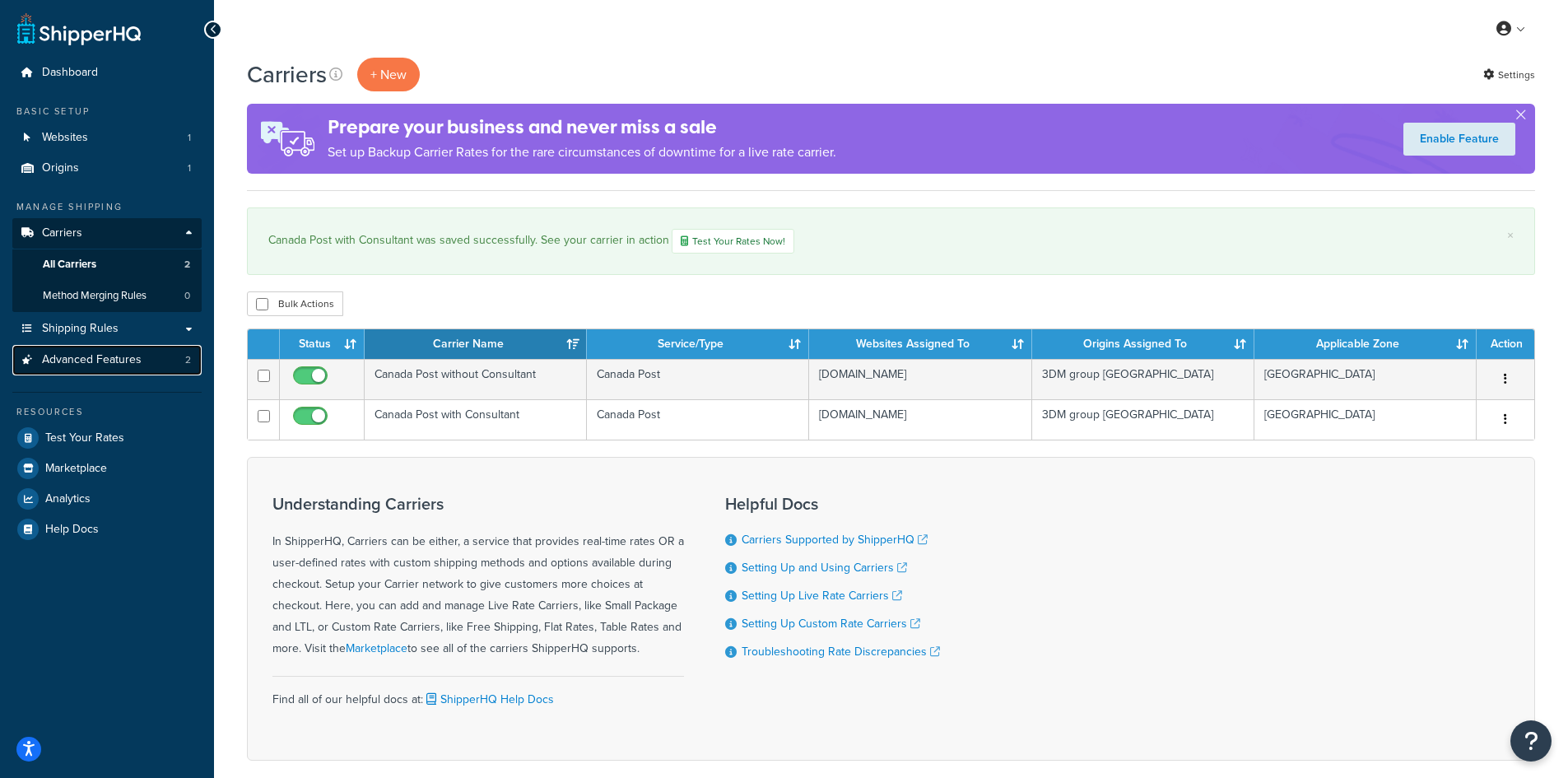
click at [124, 359] on span "Advanced Features" at bounding box center [91, 360] width 100 height 14
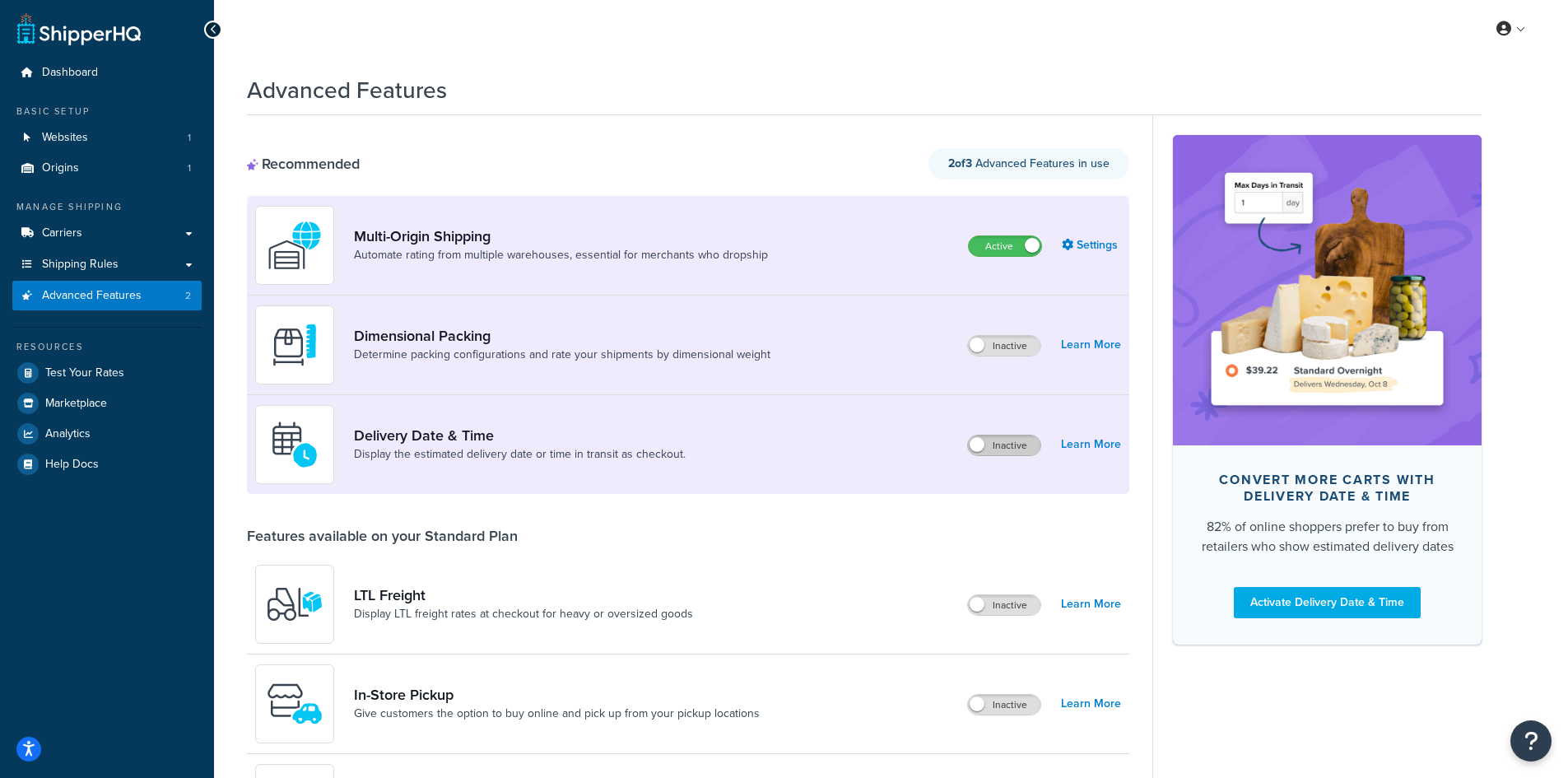
click at [1023, 441] on label "Inactive" at bounding box center [1004, 446] width 72 height 20
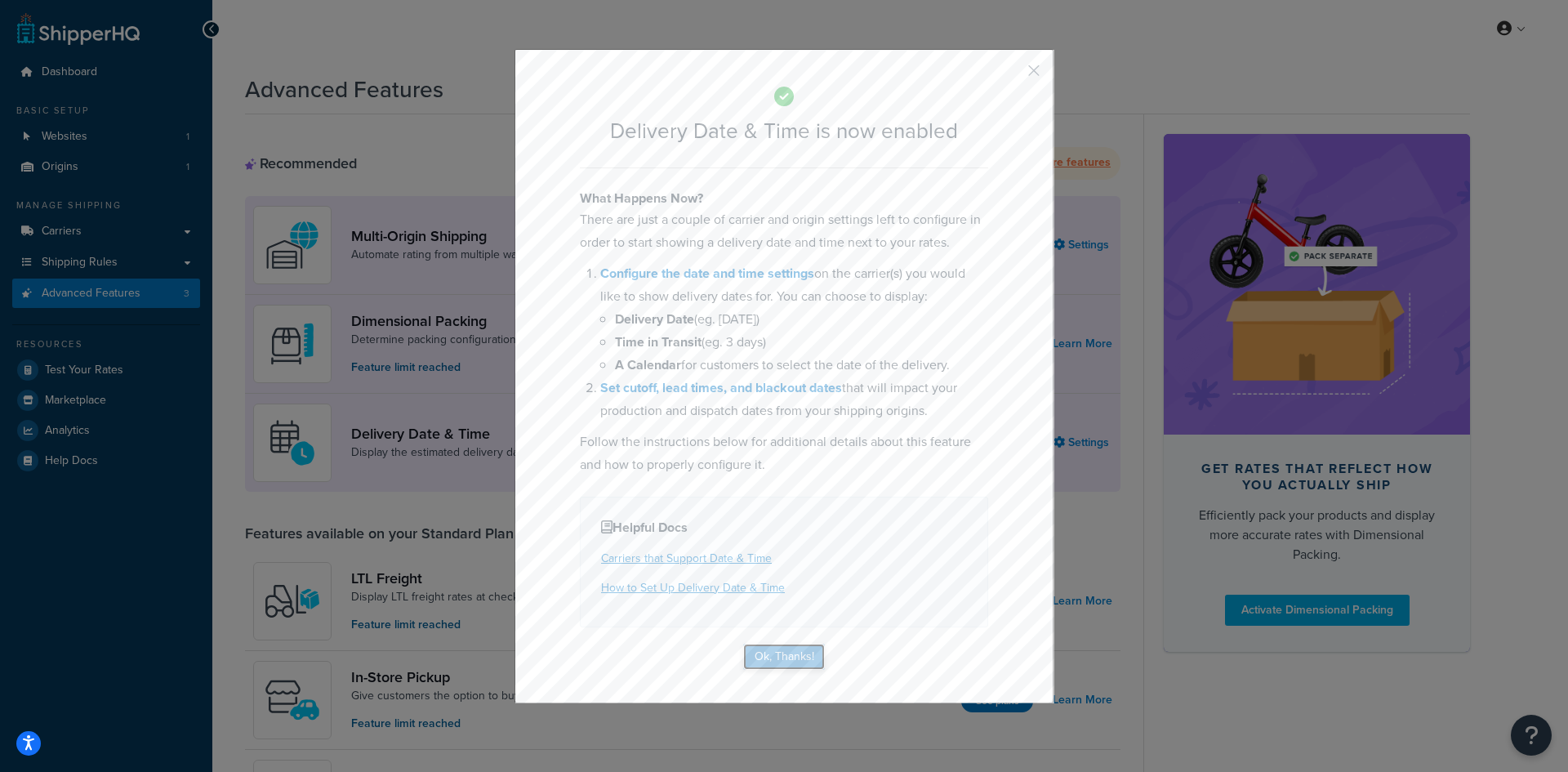
click at [808, 657] on button "Ok, Thanks!" at bounding box center [784, 656] width 81 height 26
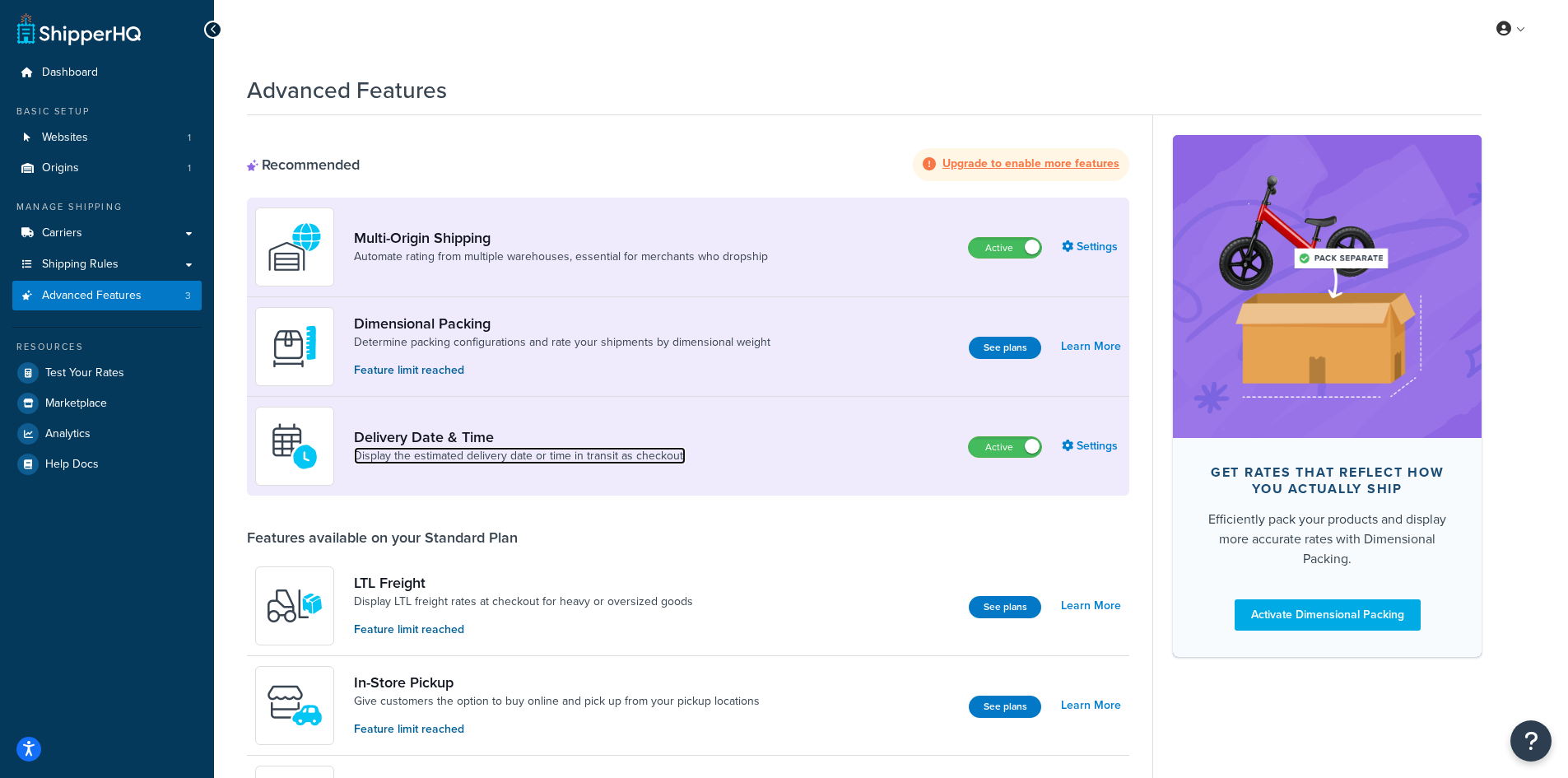
click at [421, 449] on link "Display the estimated delivery date or time in transit as checkout." at bounding box center [520, 456] width 332 height 17
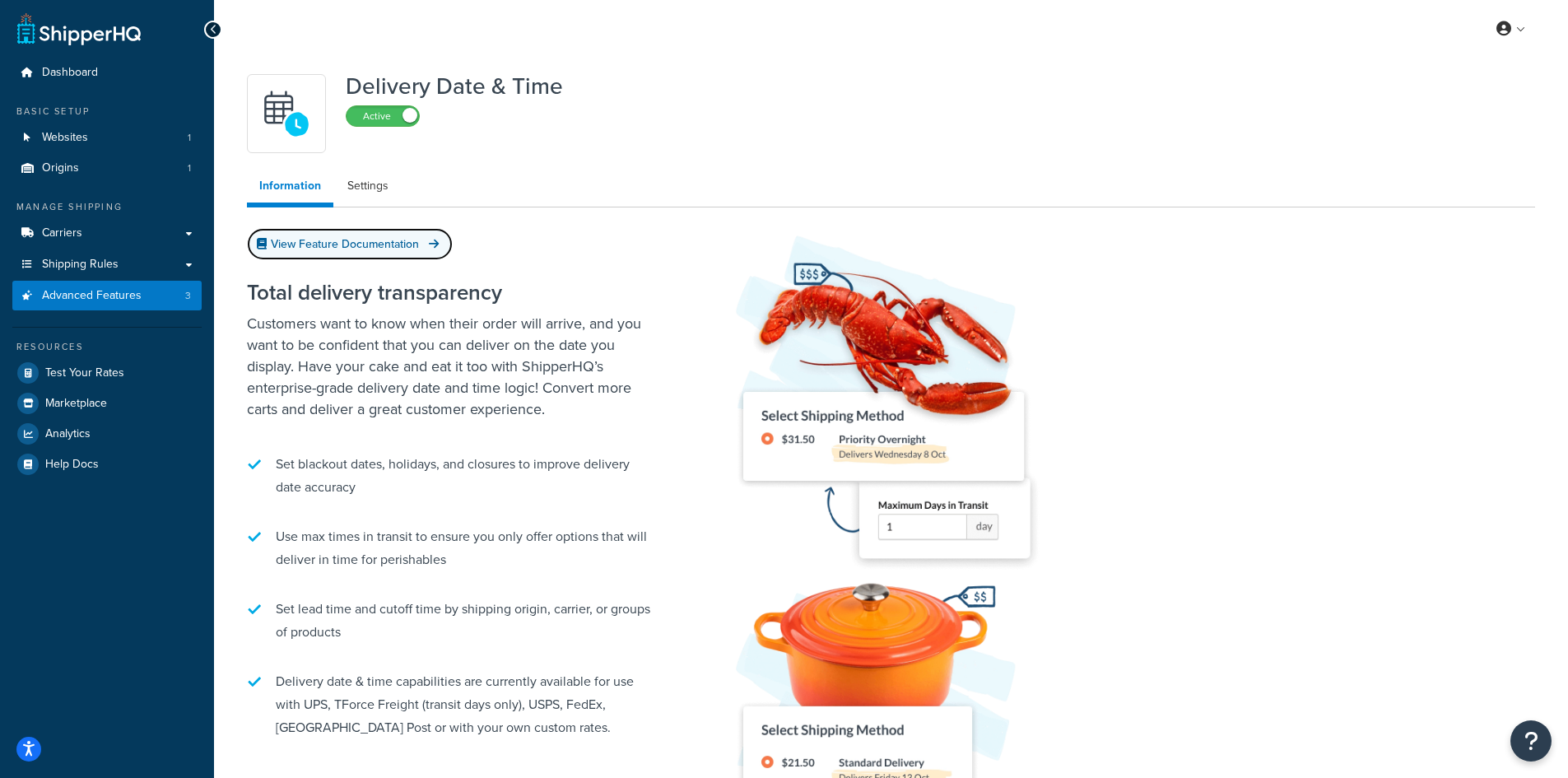
click at [400, 245] on link "View Feature Documentation" at bounding box center [350, 244] width 206 height 32
click at [365, 186] on link "Settings" at bounding box center [368, 186] width 66 height 33
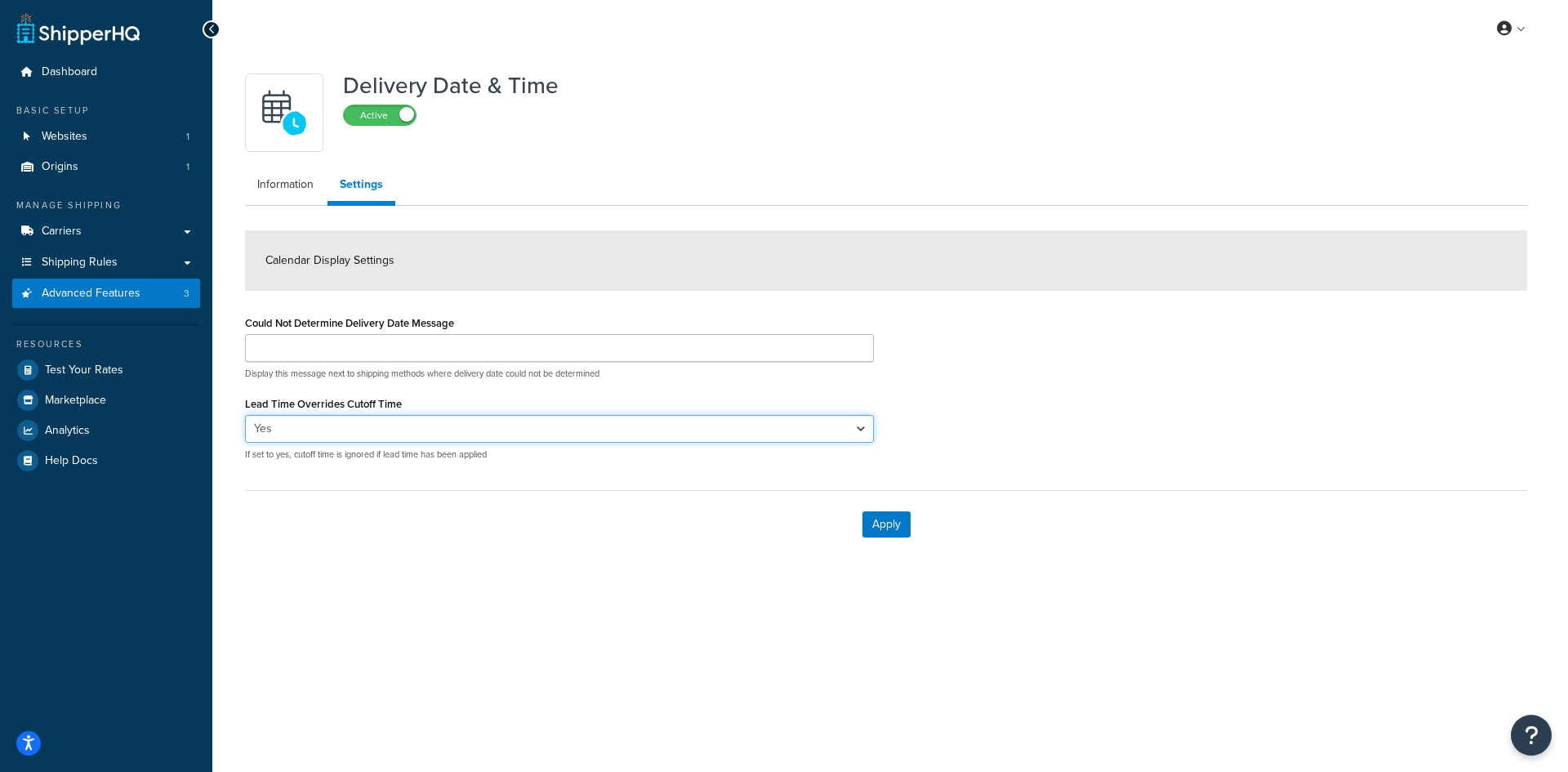
click at [594, 425] on select "Yes No" at bounding box center [559, 429] width 629 height 27
click at [817, 534] on div "Apply" at bounding box center [886, 524] width 1283 height 68
click at [85, 291] on span "Advanced Features" at bounding box center [90, 293] width 99 height 14
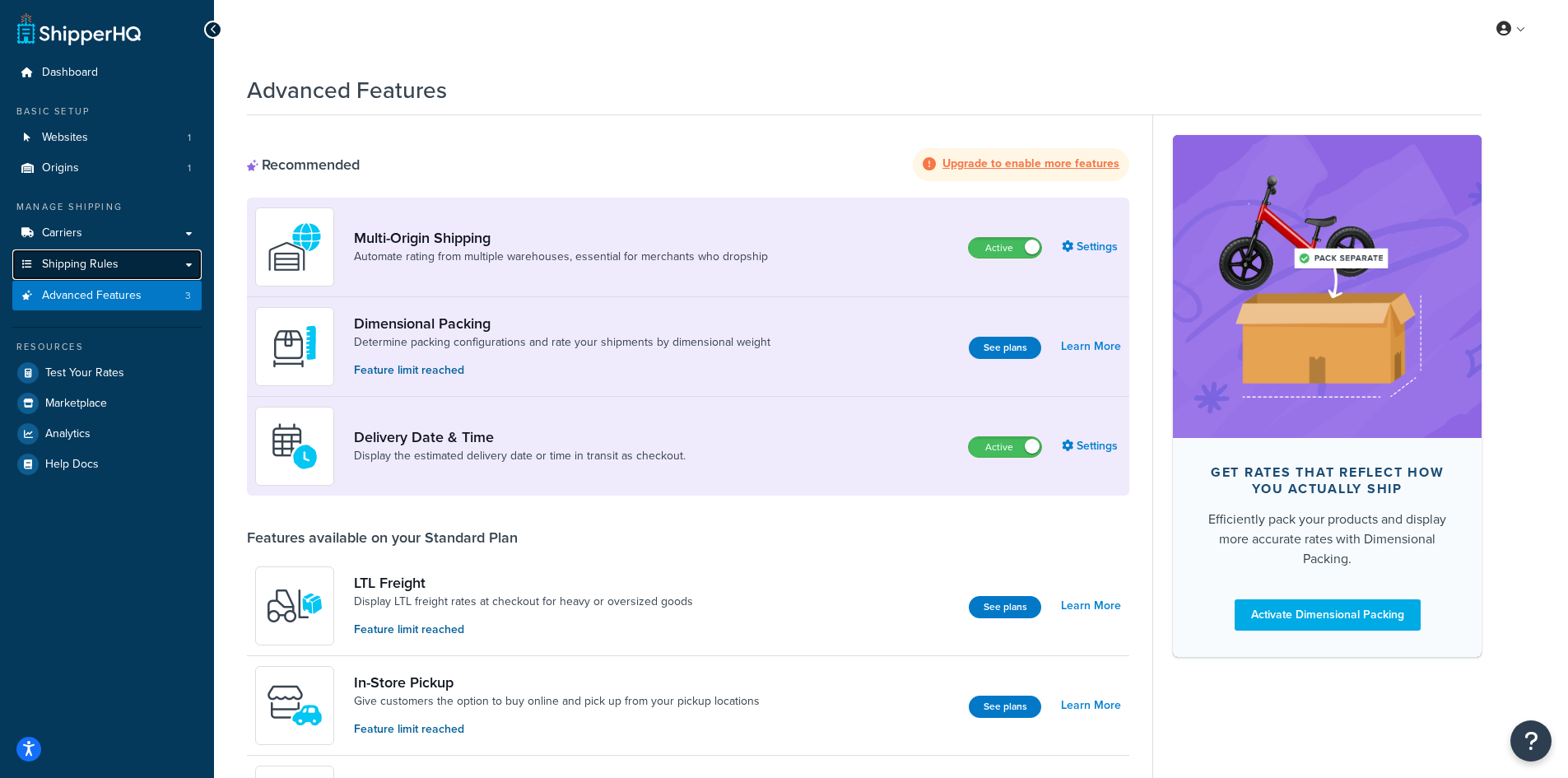
click at [88, 262] on span "Shipping Rules" at bounding box center [79, 265] width 76 height 14
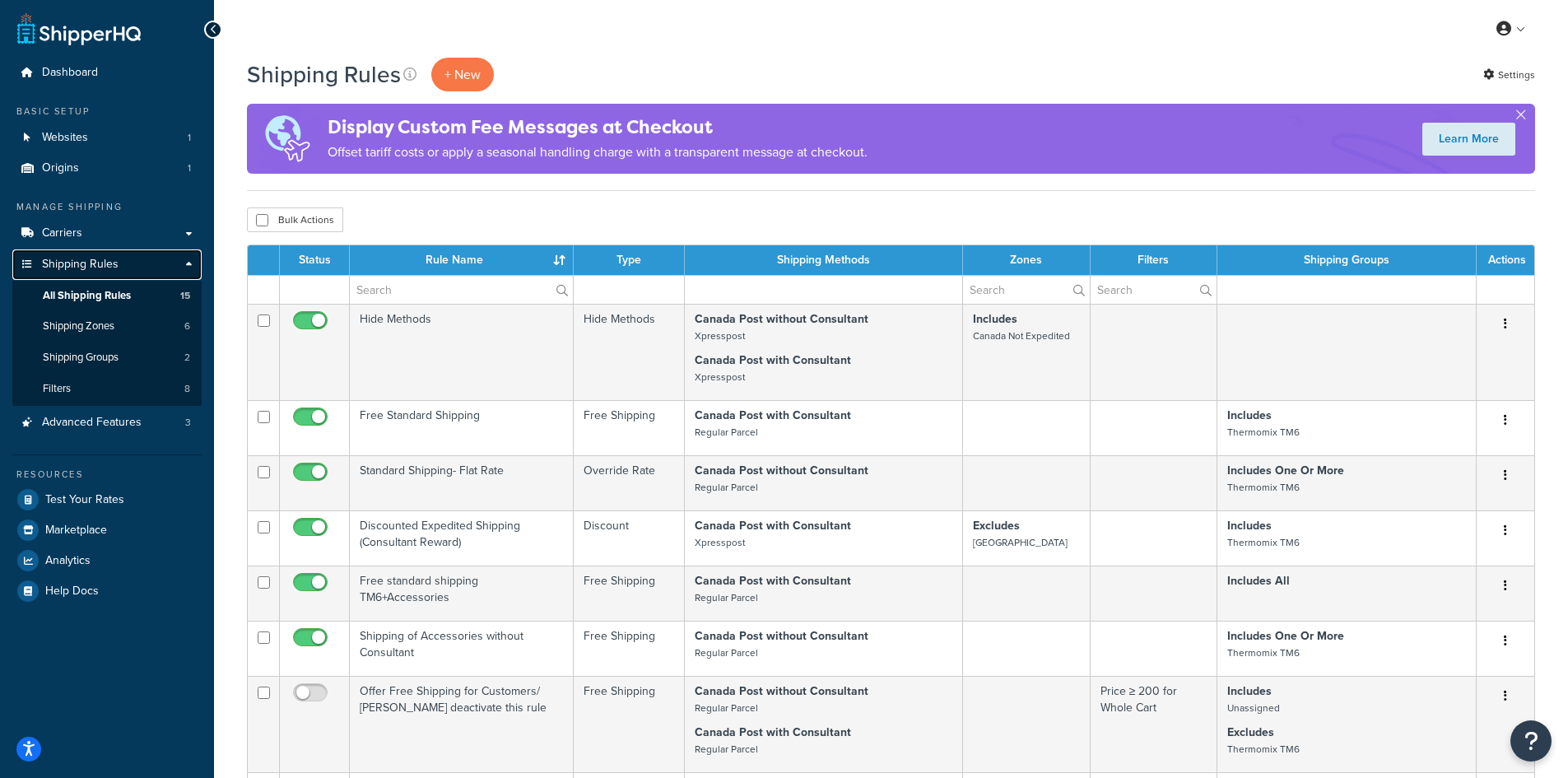
click at [148, 259] on link "Shipping Rules" at bounding box center [107, 264] width 190 height 31
drag, startPoint x: 0, startPoint y: 0, endPoint x: 120, endPoint y: 427, distance: 443.5
click at [120, 427] on span "Advanced Features" at bounding box center [91, 423] width 100 height 14
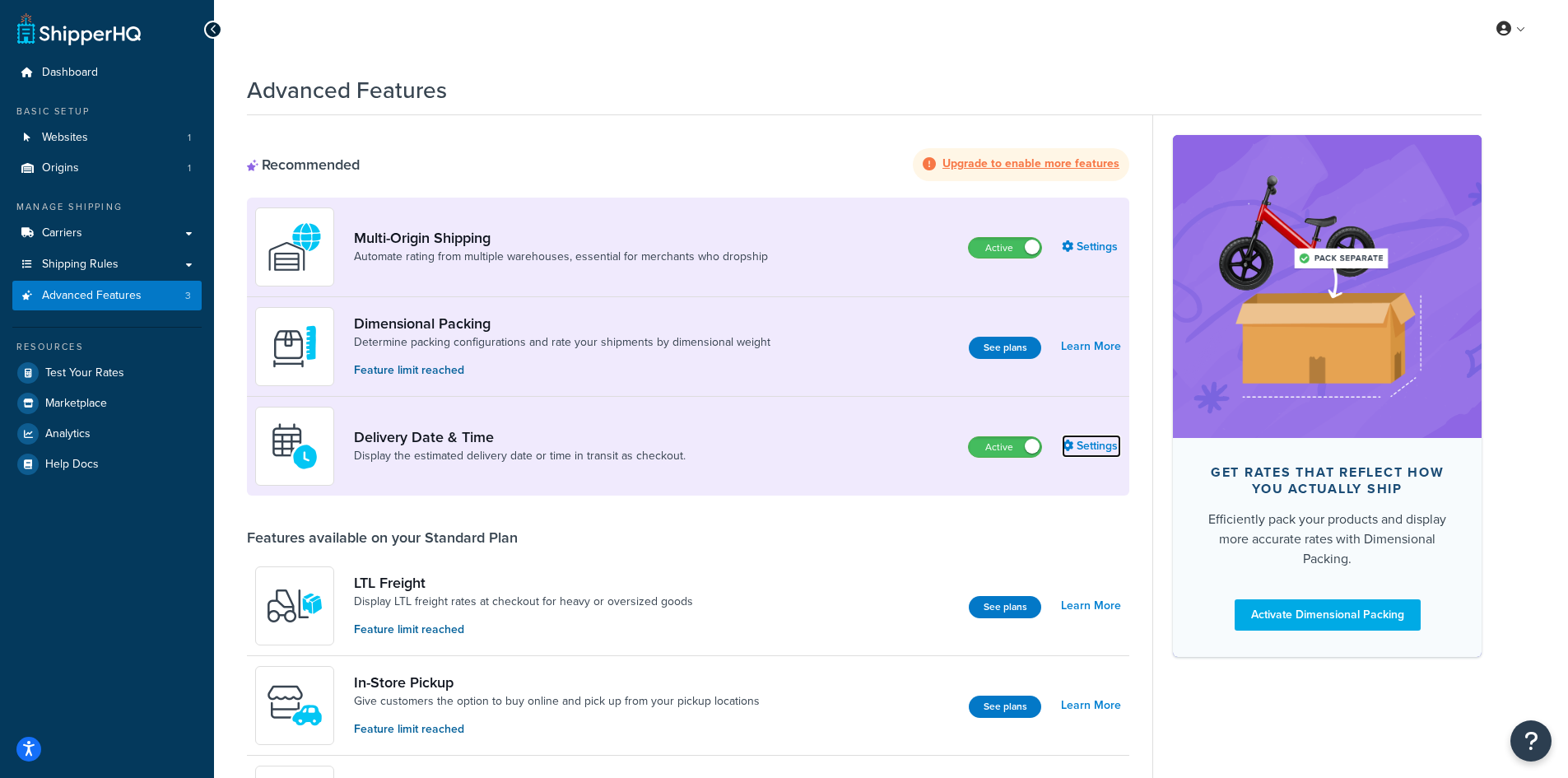
click at [1112, 441] on link "Settings" at bounding box center [1092, 446] width 59 height 23
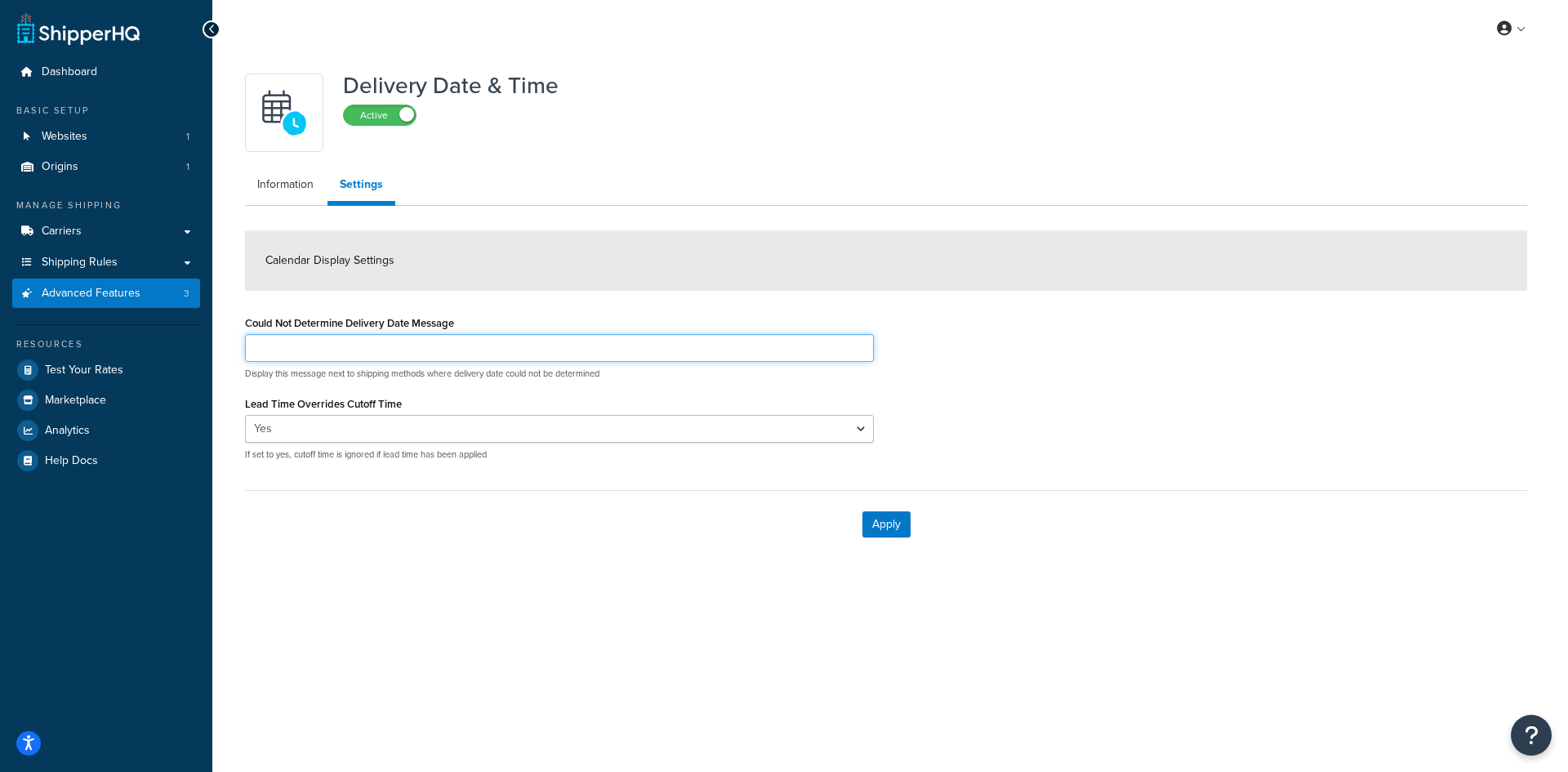
click at [287, 350] on input "Could Not Determine Delivery Date Message" at bounding box center [559, 348] width 629 height 27
click at [390, 423] on select "Yes No" at bounding box center [559, 429] width 629 height 27
click at [290, 186] on link "Information" at bounding box center [285, 184] width 80 height 32
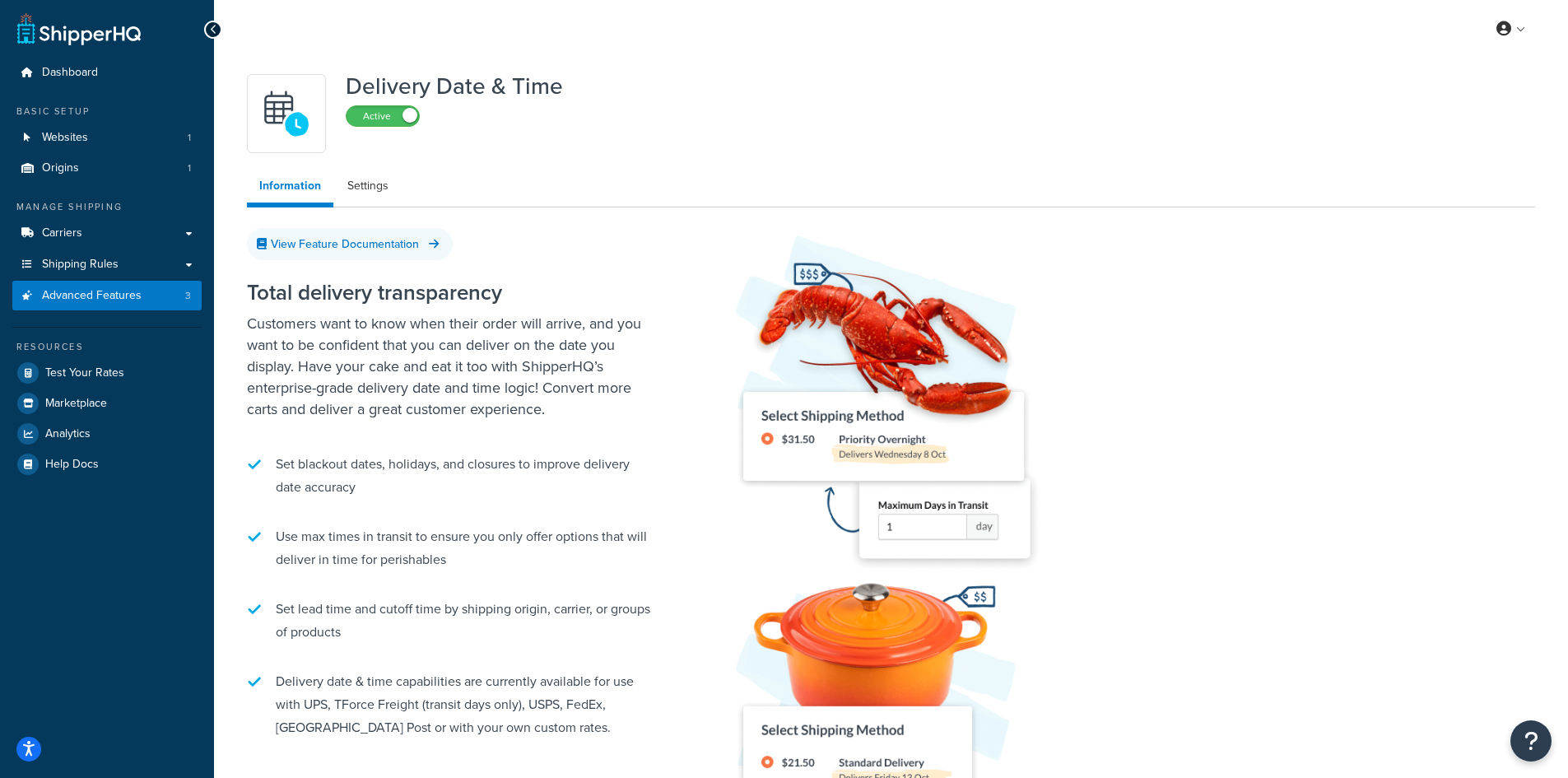
click at [292, 188] on link "Information" at bounding box center [289, 189] width 86 height 38
click at [358, 188] on link "Settings" at bounding box center [368, 186] width 66 height 33
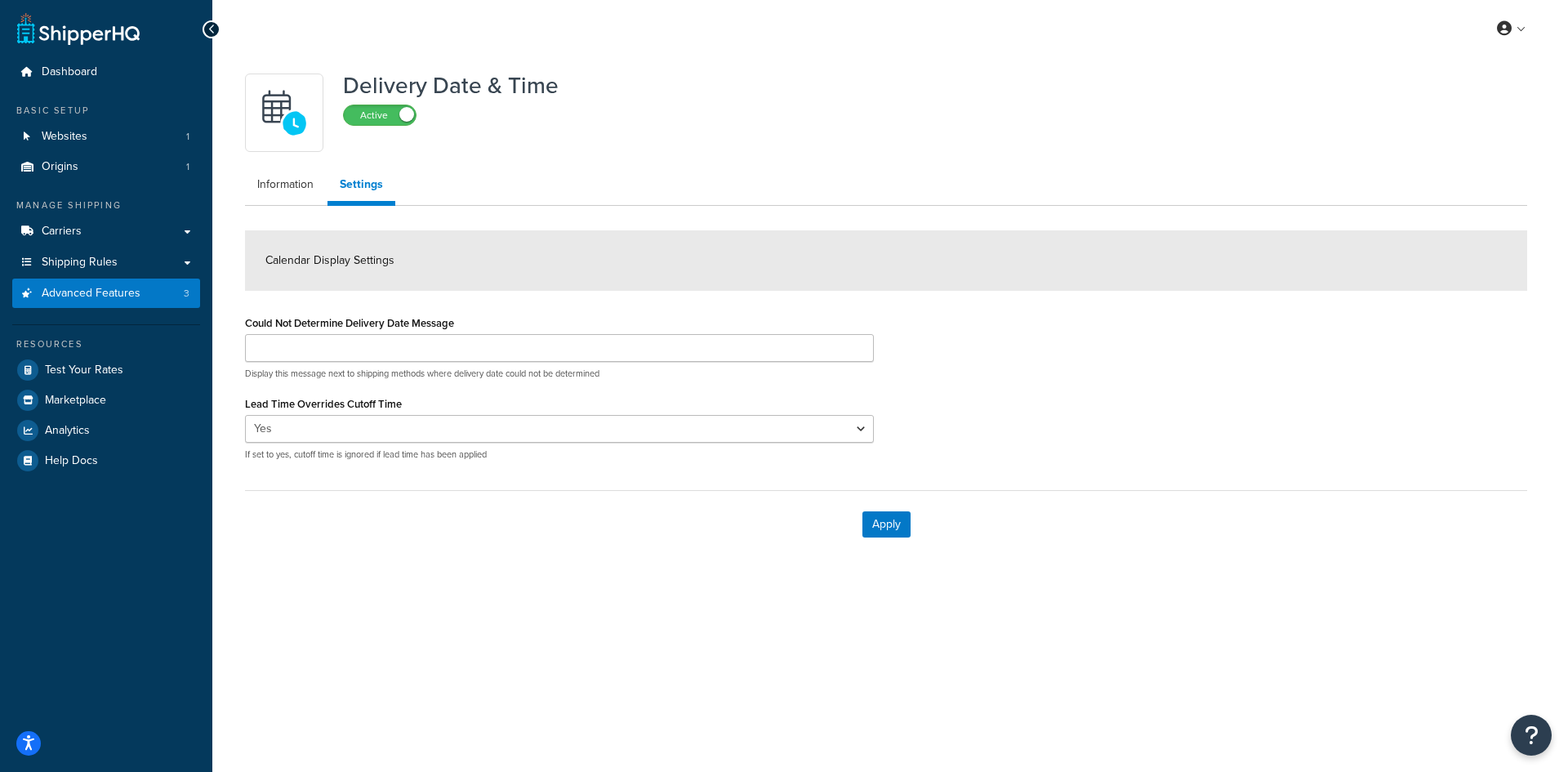
click at [391, 262] on span "Calendar Display Settings" at bounding box center [330, 260] width 129 height 17
click at [351, 125] on label "Active" at bounding box center [379, 115] width 72 height 20
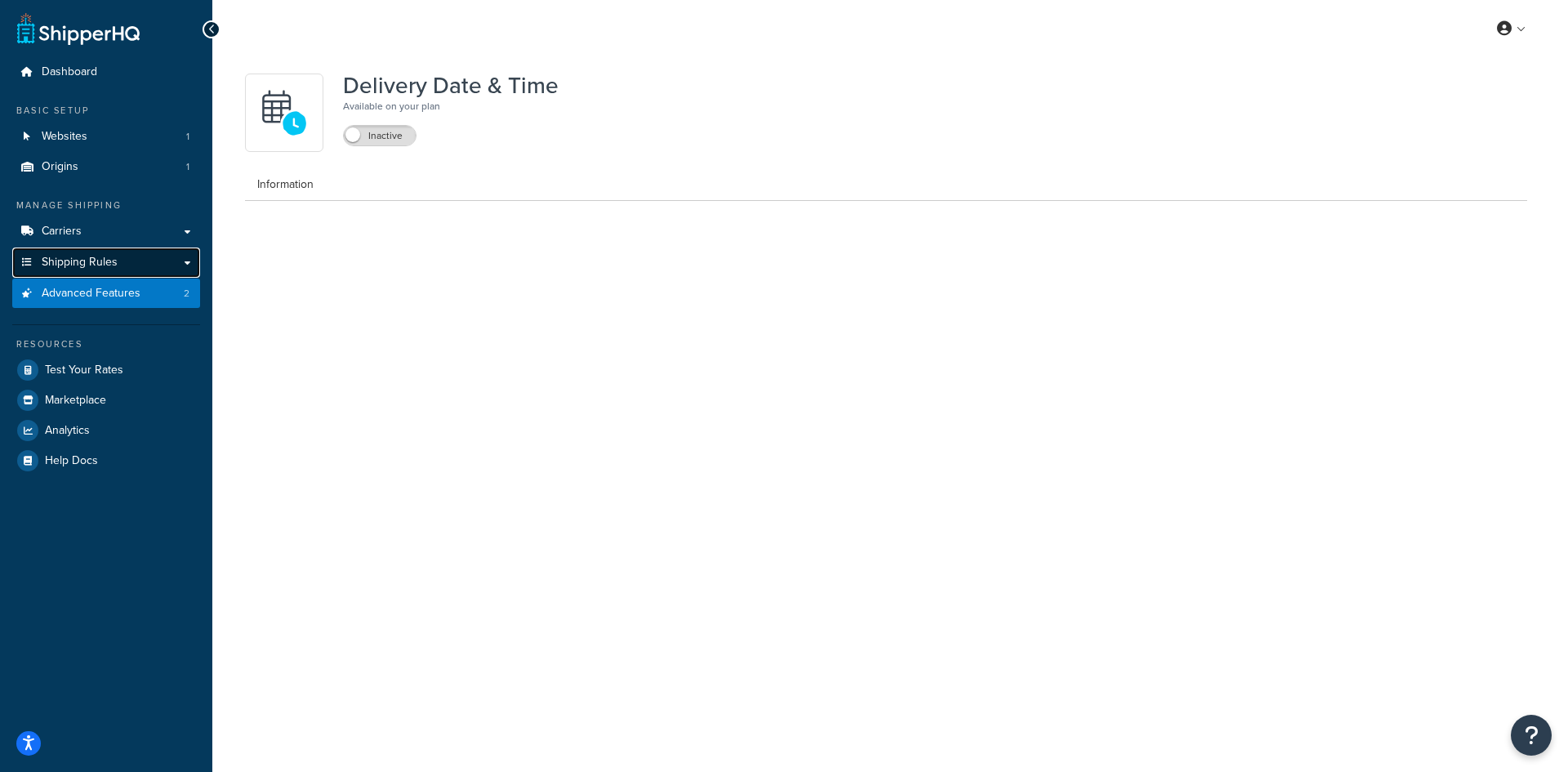
click at [56, 263] on span "Shipping Rules" at bounding box center [78, 263] width 76 height 14
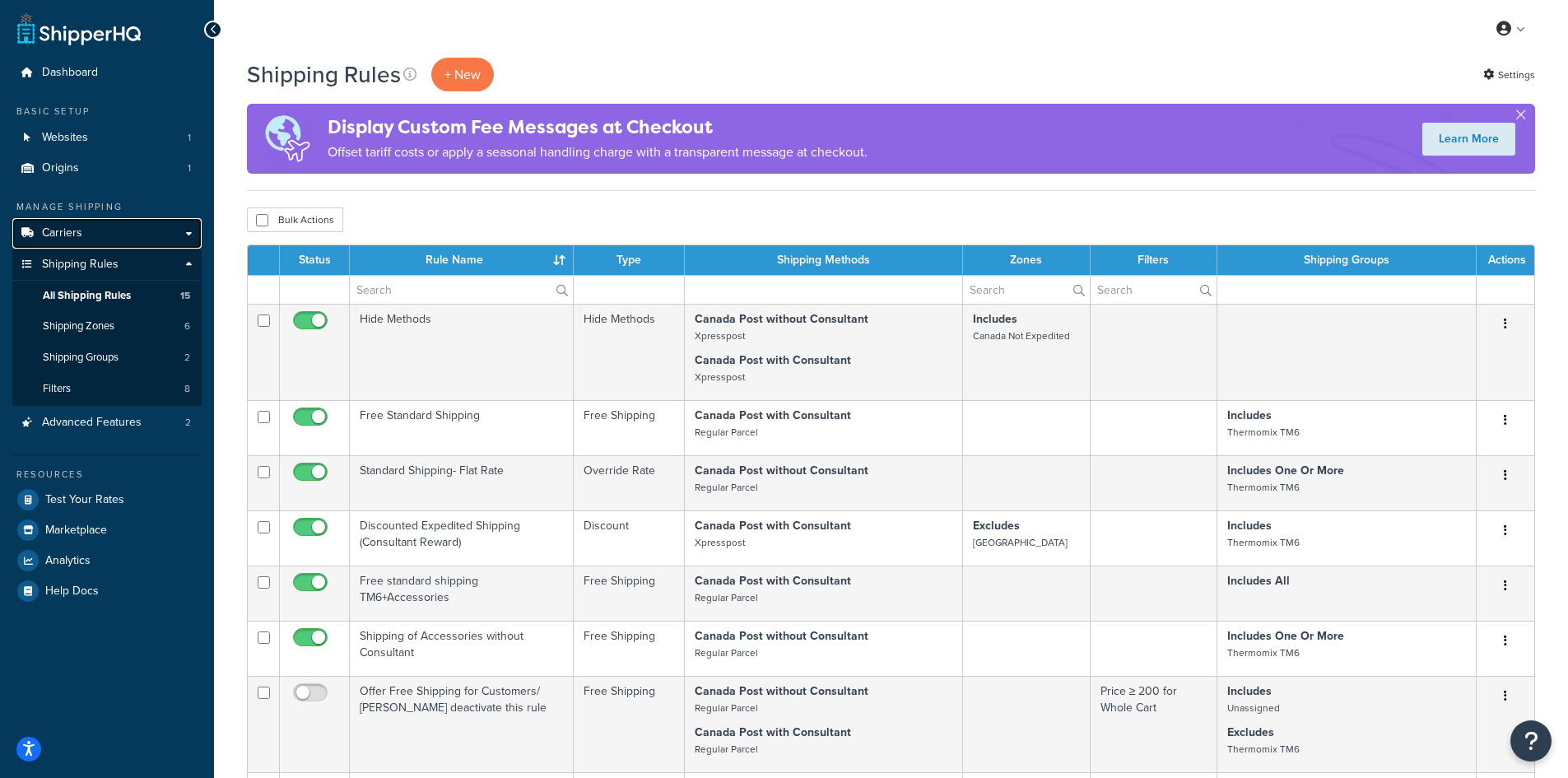
click at [81, 236] on span "Carriers" at bounding box center [61, 233] width 41 height 14
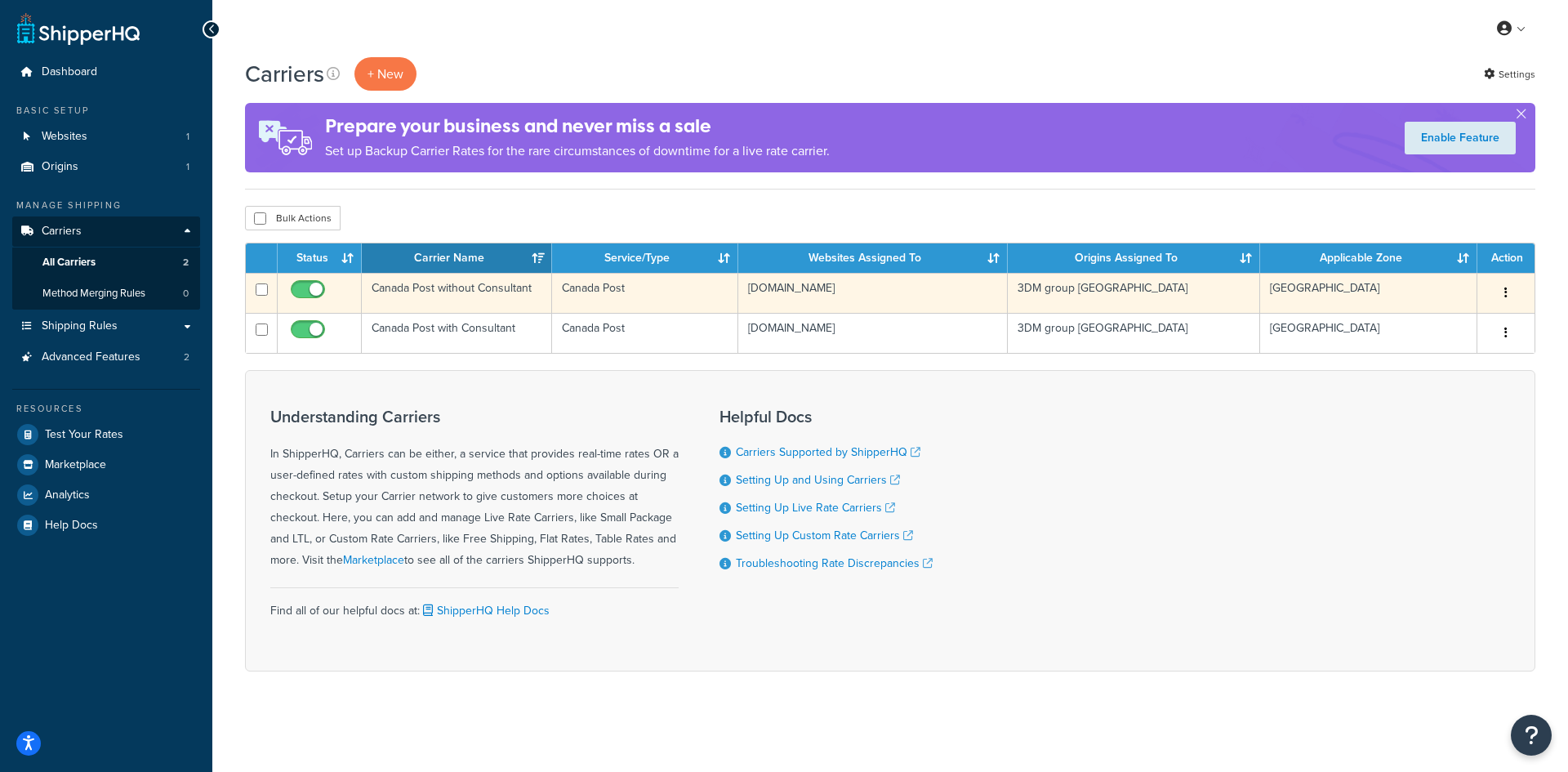
click at [444, 291] on td "Canada Post without Consultant" at bounding box center [457, 292] width 190 height 40
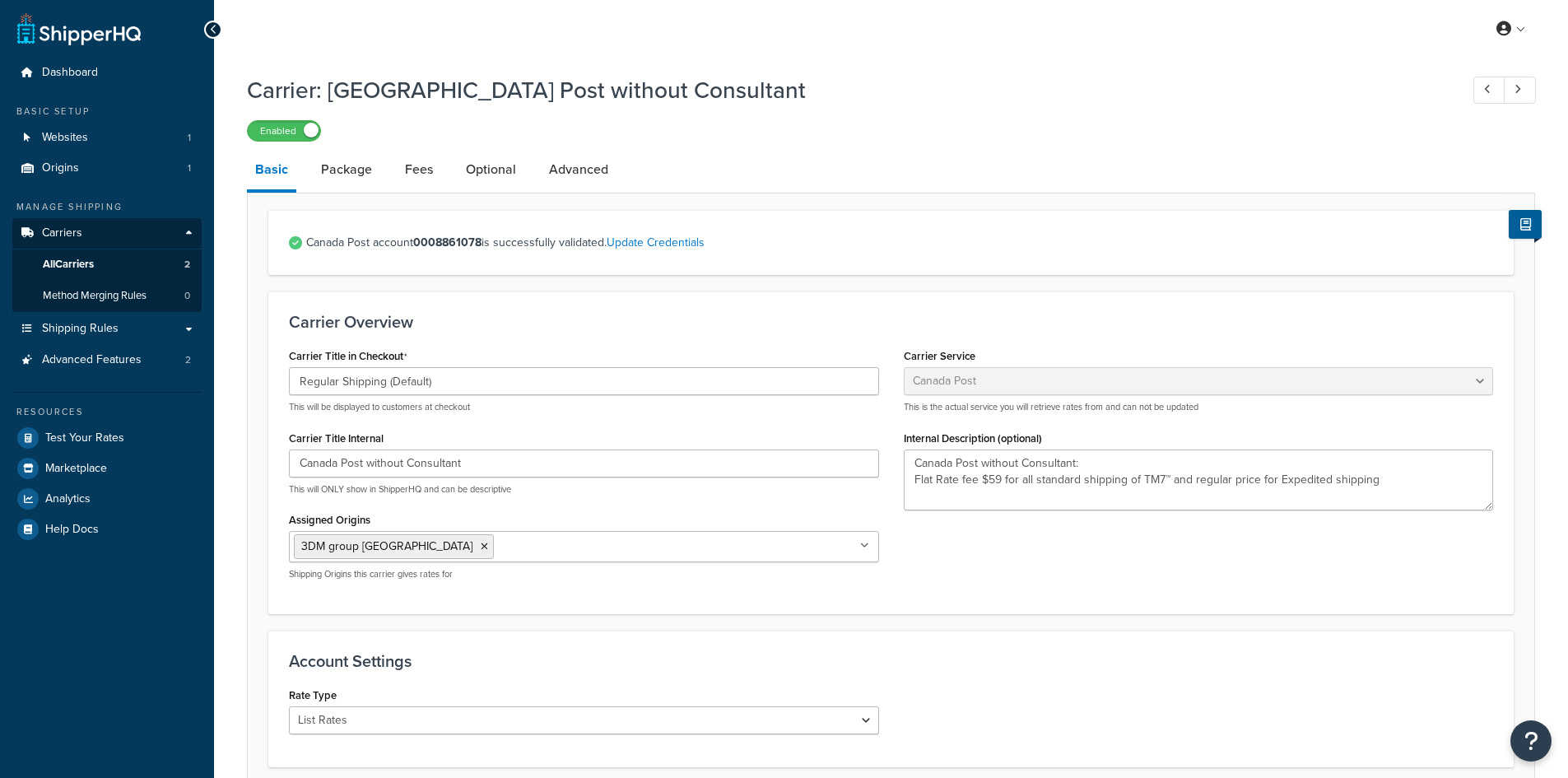
select select "canadaPost"
select select "COUNTER"
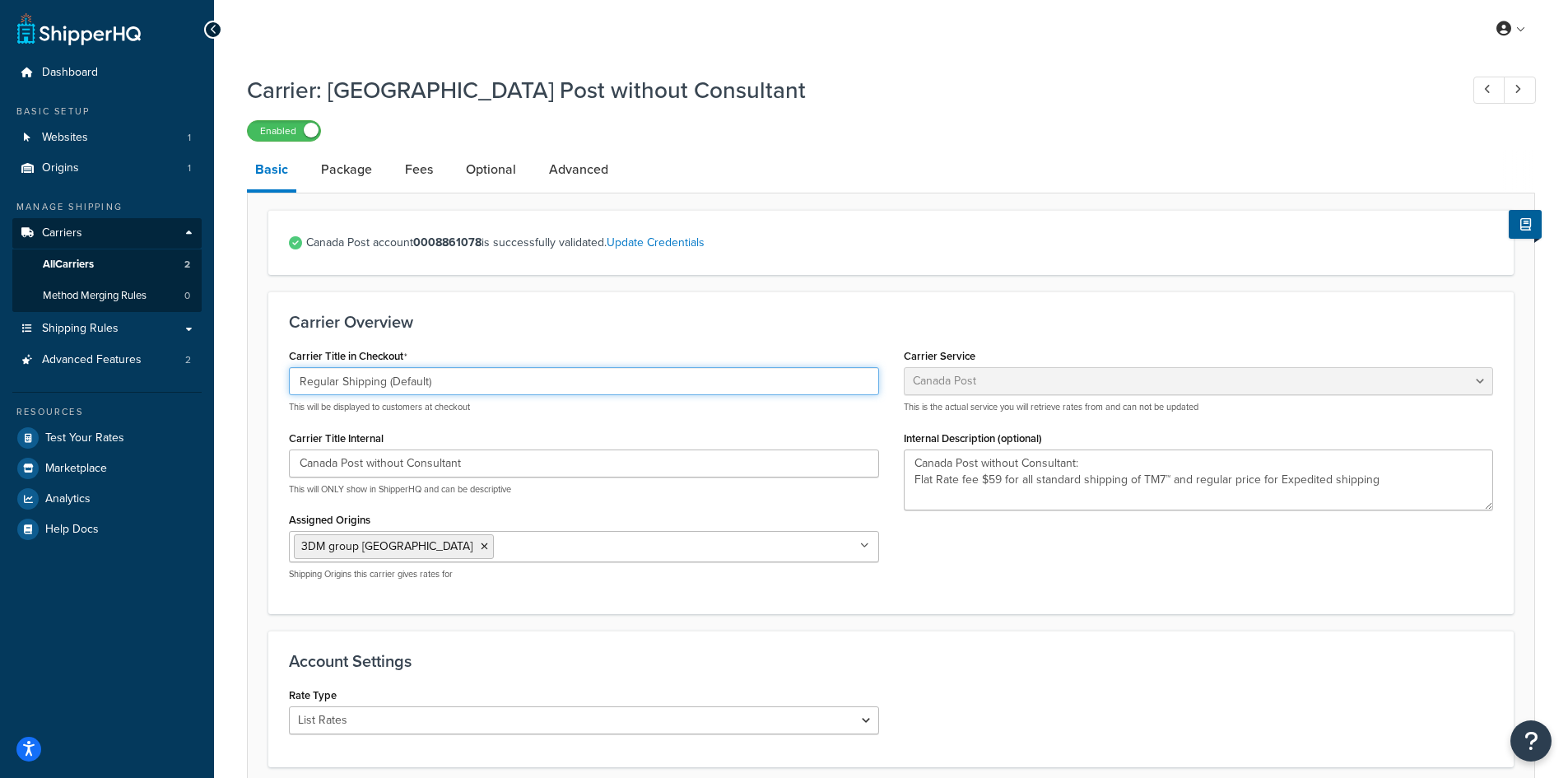
click at [381, 385] on input "Regular Shipping (Default)" at bounding box center [583, 382] width 590 height 28
drag, startPoint x: 388, startPoint y: 383, endPoint x: 258, endPoint y: 380, distance: 130.0
click at [258, 380] on form "Canada Post account 0008861078 is successfully validated. Update Credentials Ca…" at bounding box center [891, 763] width 1286 height 1107
type input "(Default)"
drag, startPoint x: 371, startPoint y: 383, endPoint x: 229, endPoint y: 387, distance: 142.1
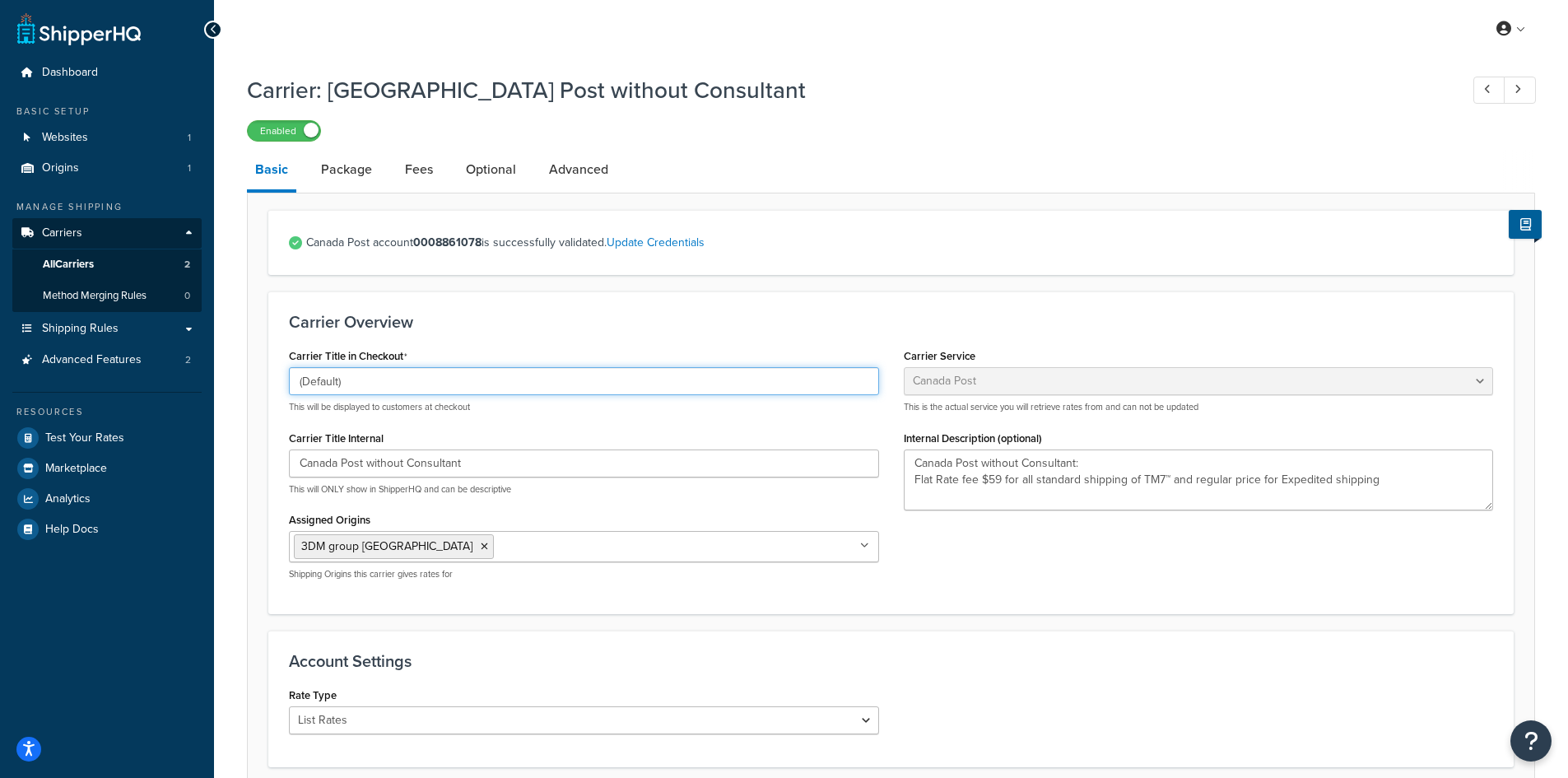
click at [229, 387] on div "Carrier: [GEOGRAPHIC_DATA] Post without Consultant Enabled Basic Package Fees O…" at bounding box center [891, 713] width 1354 height 1293
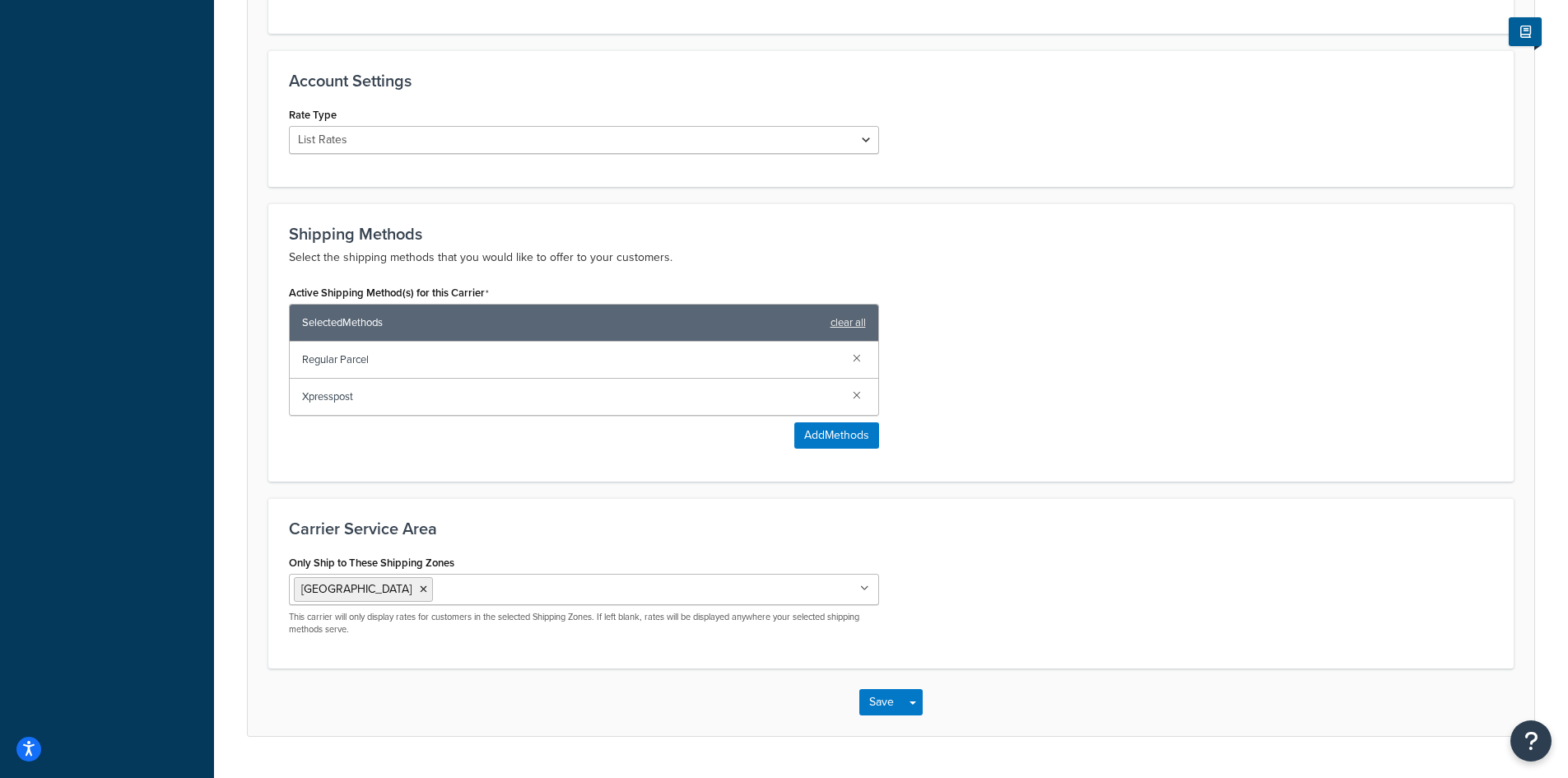
scroll to position [623, 0]
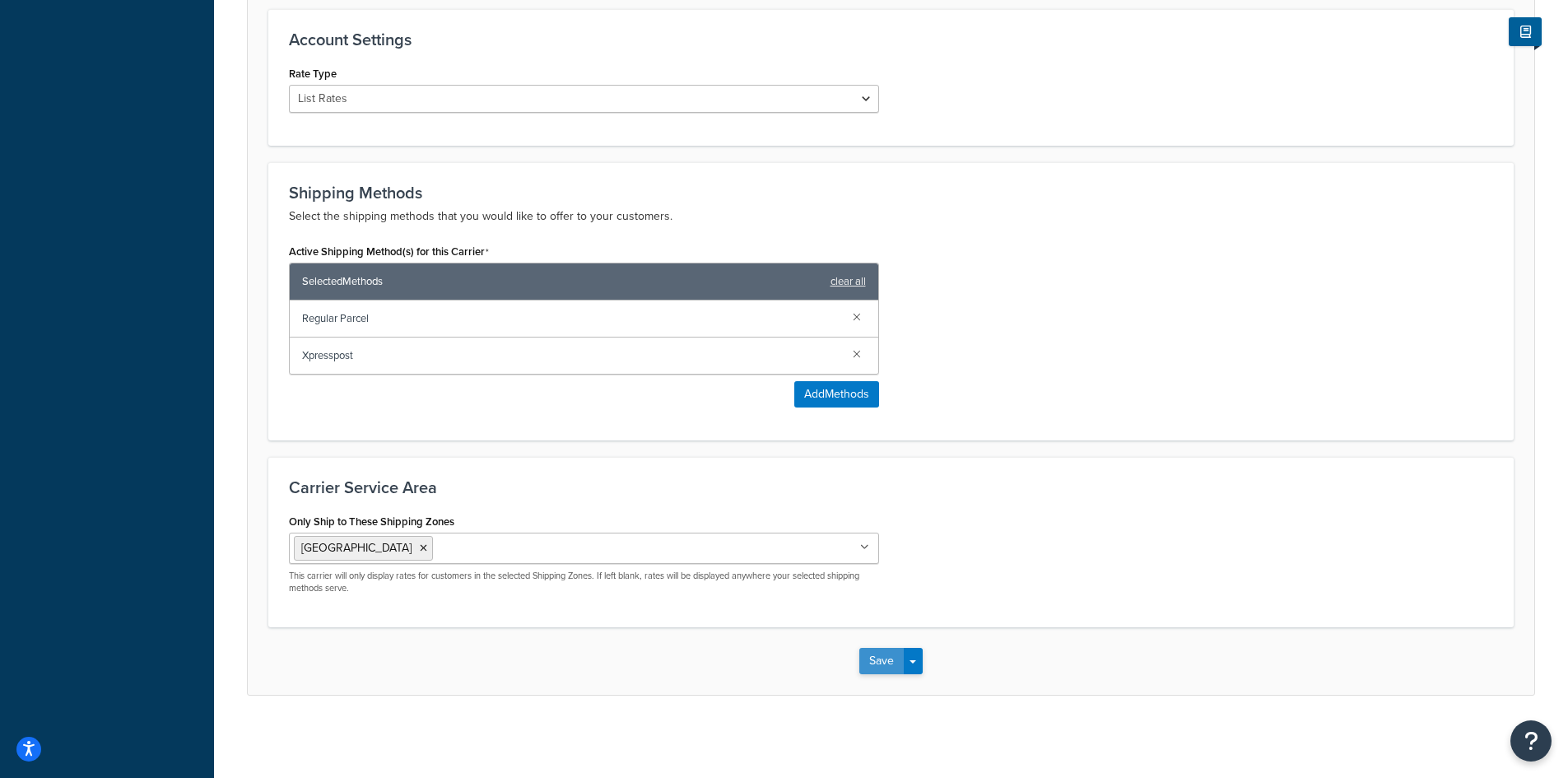
type input "Standard Shipping"
drag, startPoint x: 881, startPoint y: 663, endPoint x: 842, endPoint y: 624, distance: 55.2
click at [882, 663] on button "Save" at bounding box center [881, 661] width 44 height 27
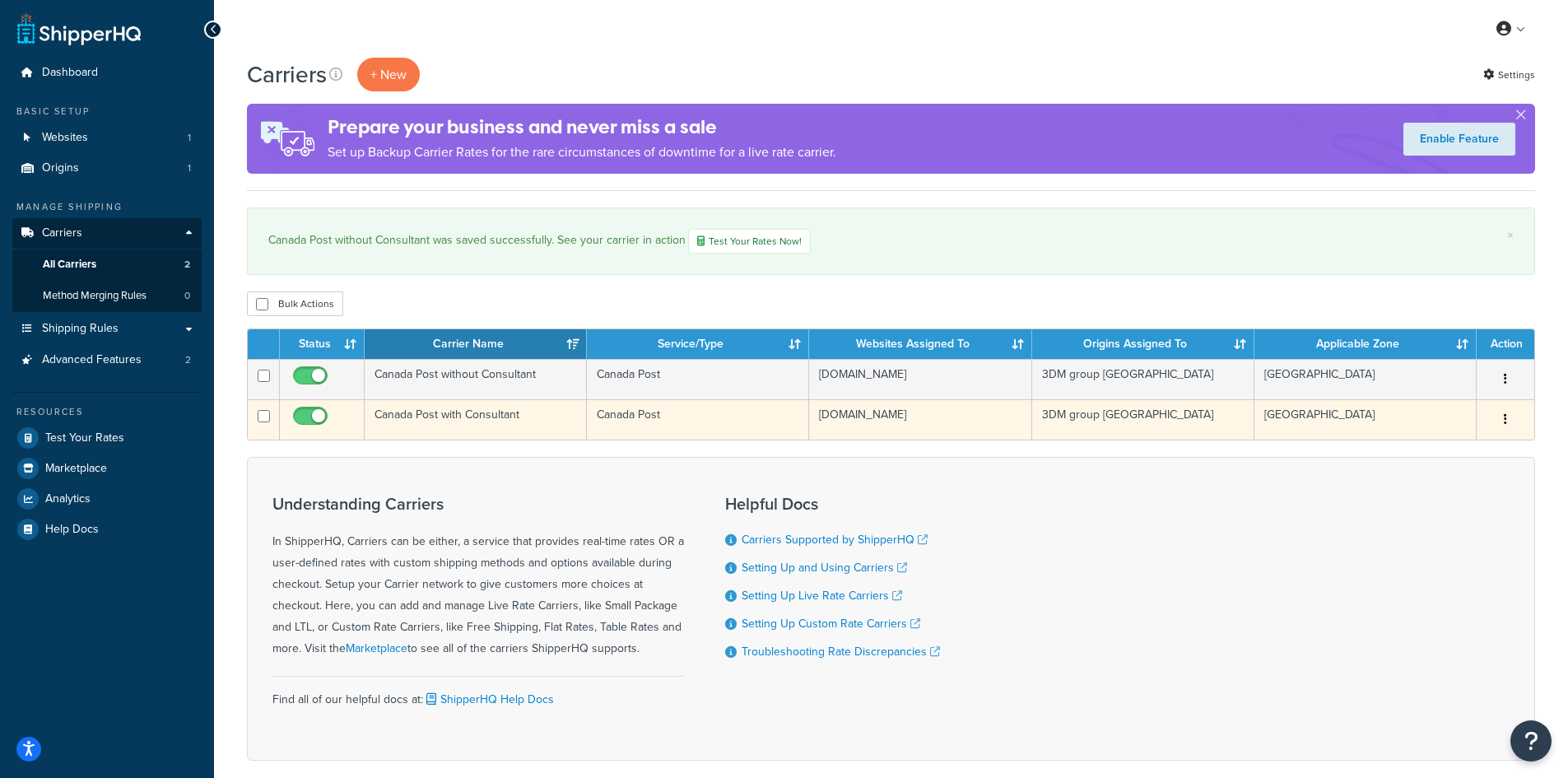
click at [464, 426] on td "Canada Post with Consultant" at bounding box center [475, 419] width 222 height 41
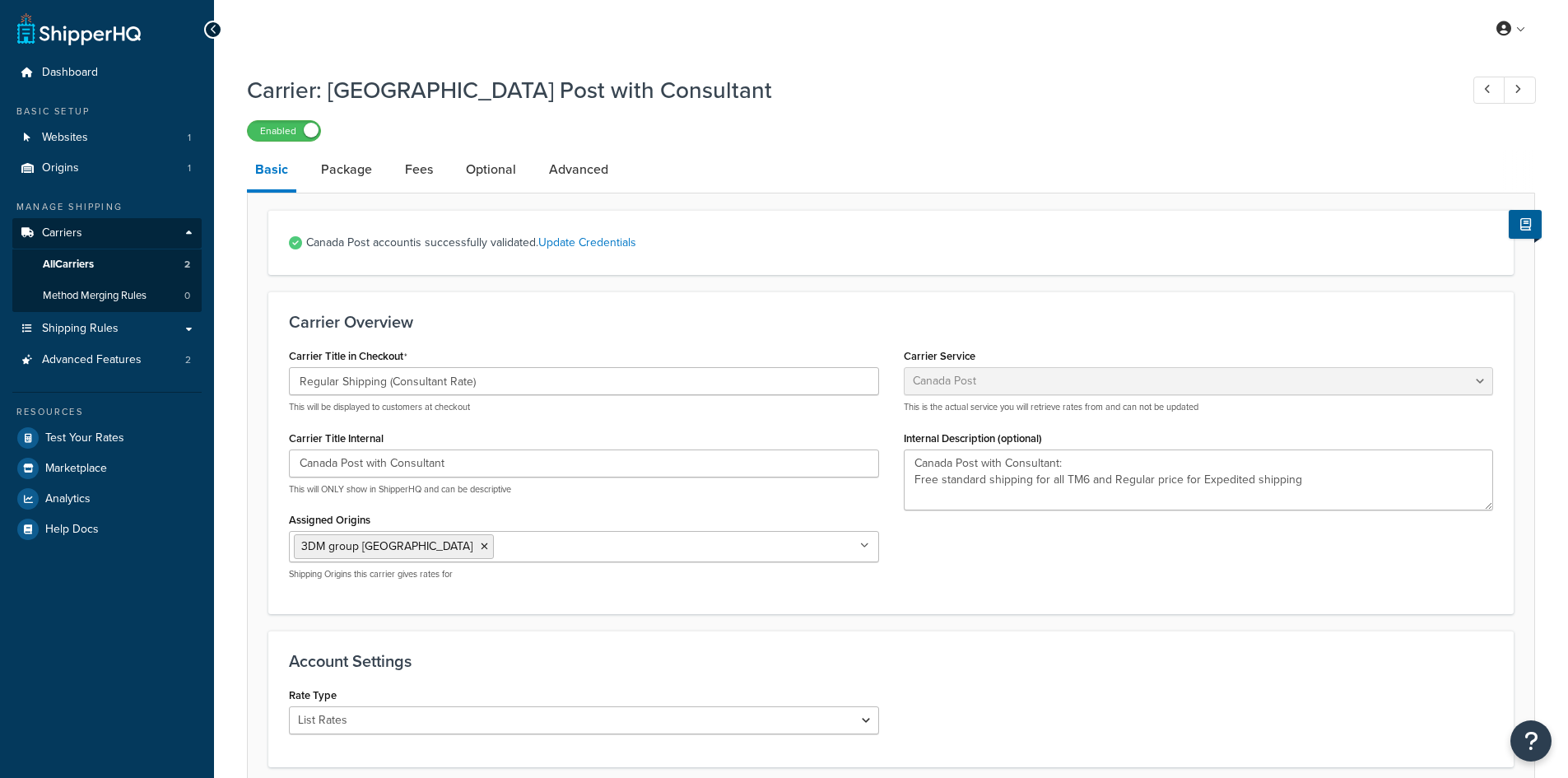
select select "canadaPost"
select select "COUNTER"
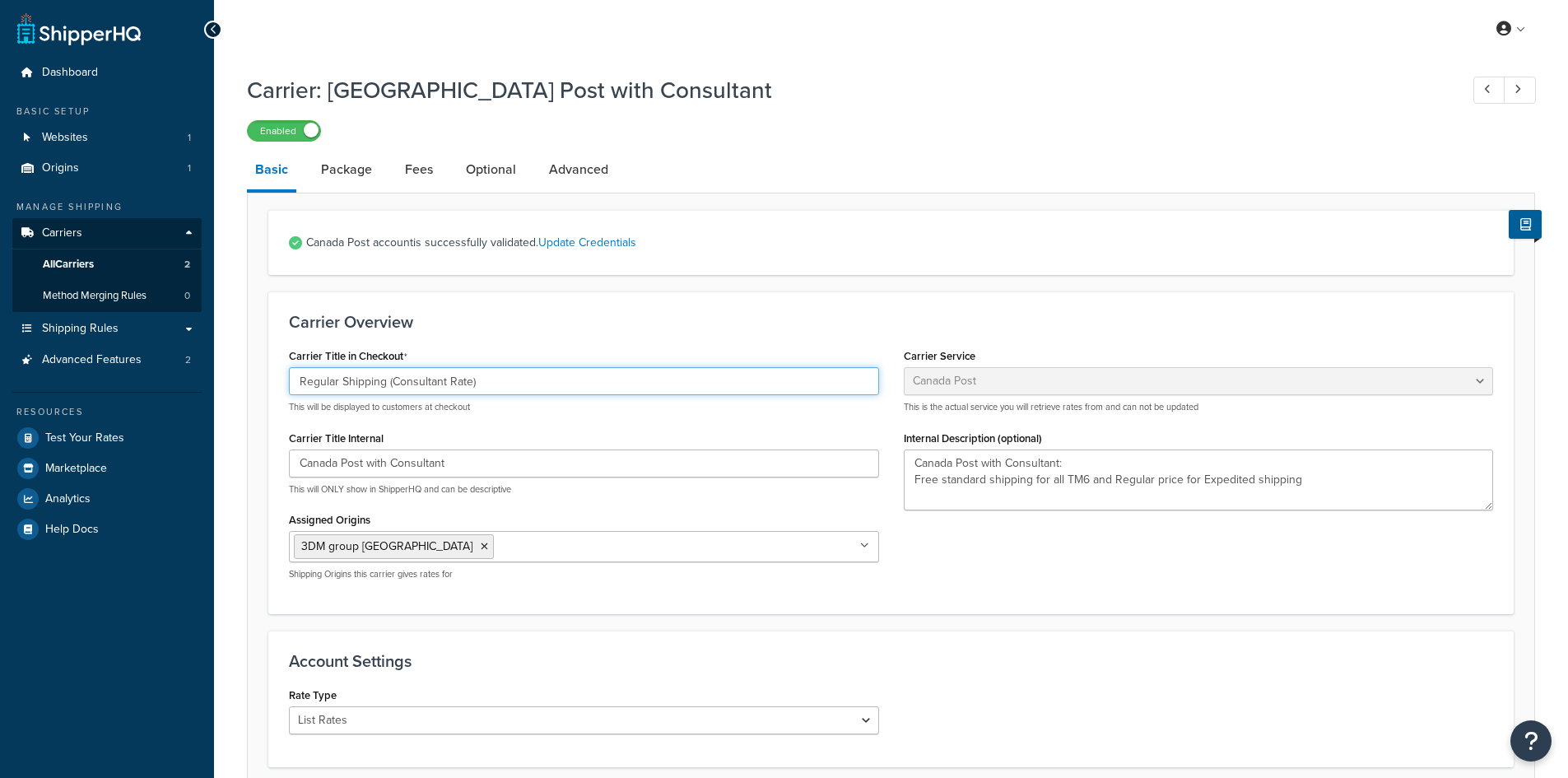
click at [352, 380] on input "Regular Shipping (Consultant Rate)" at bounding box center [583, 382] width 590 height 28
click at [297, 380] on input "Regular Shipping (Consultant Rate)" at bounding box center [583, 382] width 590 height 28
drag, startPoint x: 309, startPoint y: 380, endPoint x: 319, endPoint y: 380, distance: 10.0
click at [319, 380] on input "Regular Shipping (Consultant Rate)" at bounding box center [583, 382] width 590 height 28
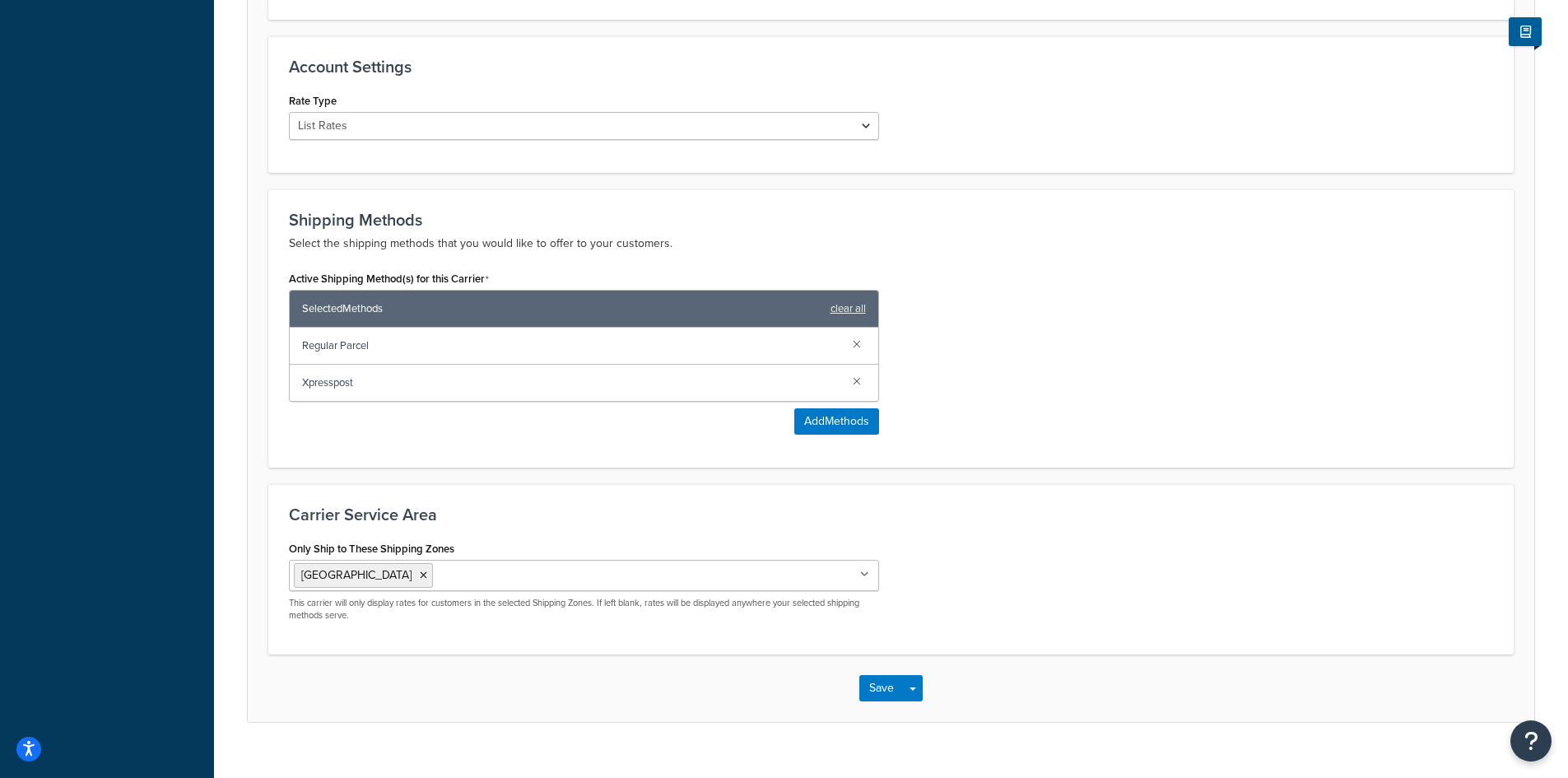
scroll to position [623, 0]
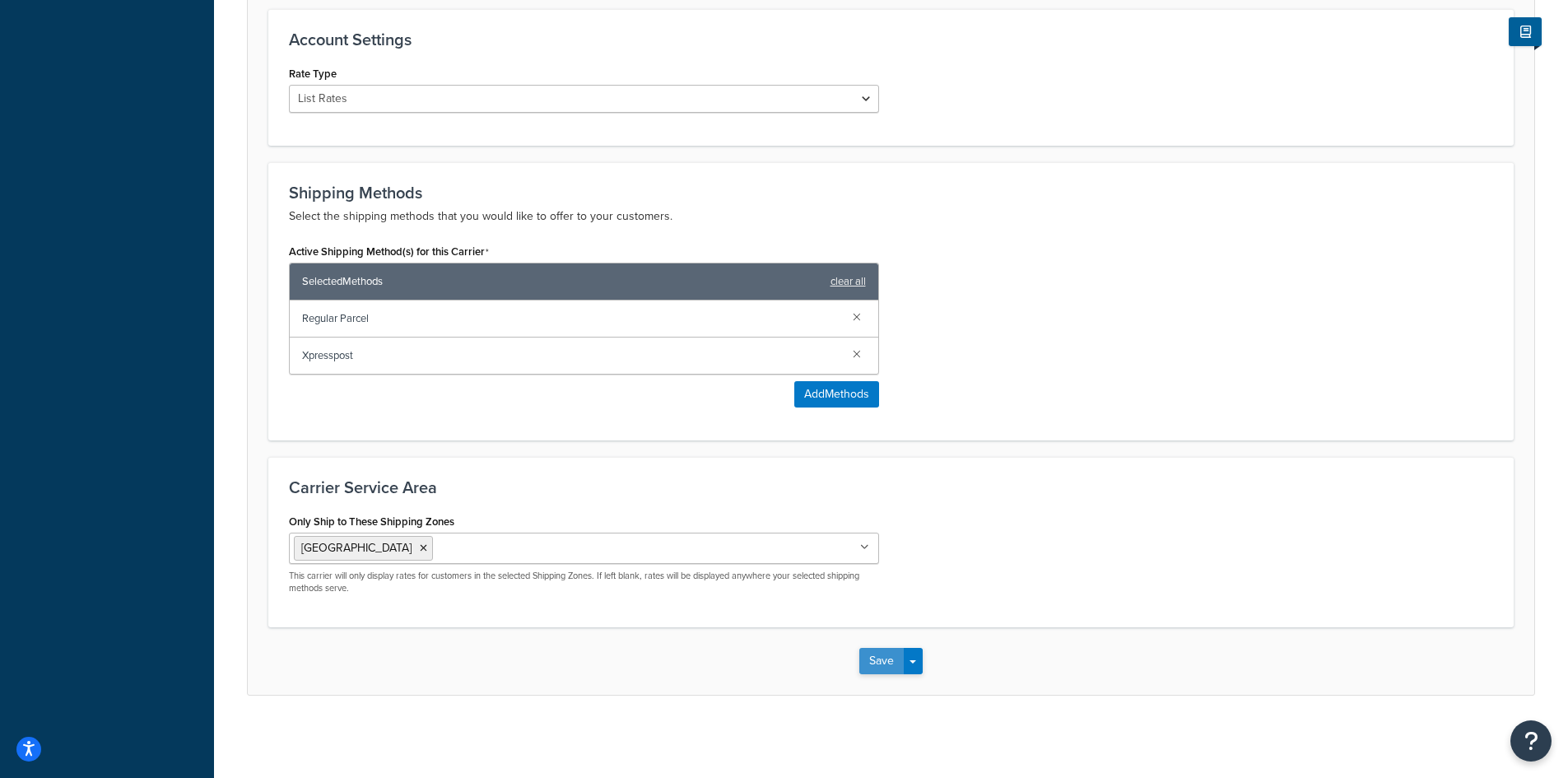
type input "Standard Shipping (Consultant Rate)"
click at [901, 663] on button "Save" at bounding box center [881, 661] width 44 height 27
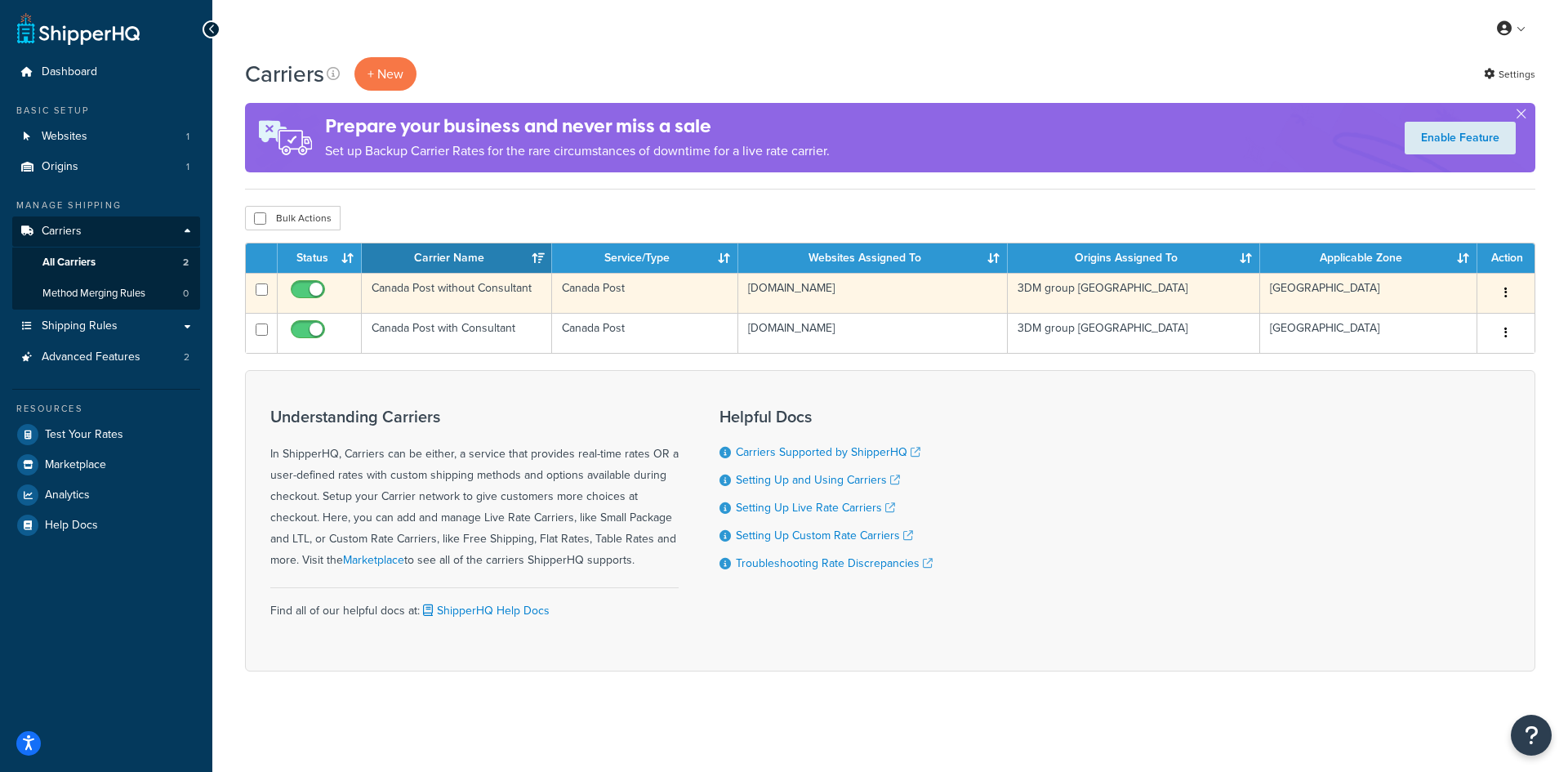
click at [431, 284] on td "Canada Post without Consultant" at bounding box center [457, 292] width 190 height 40
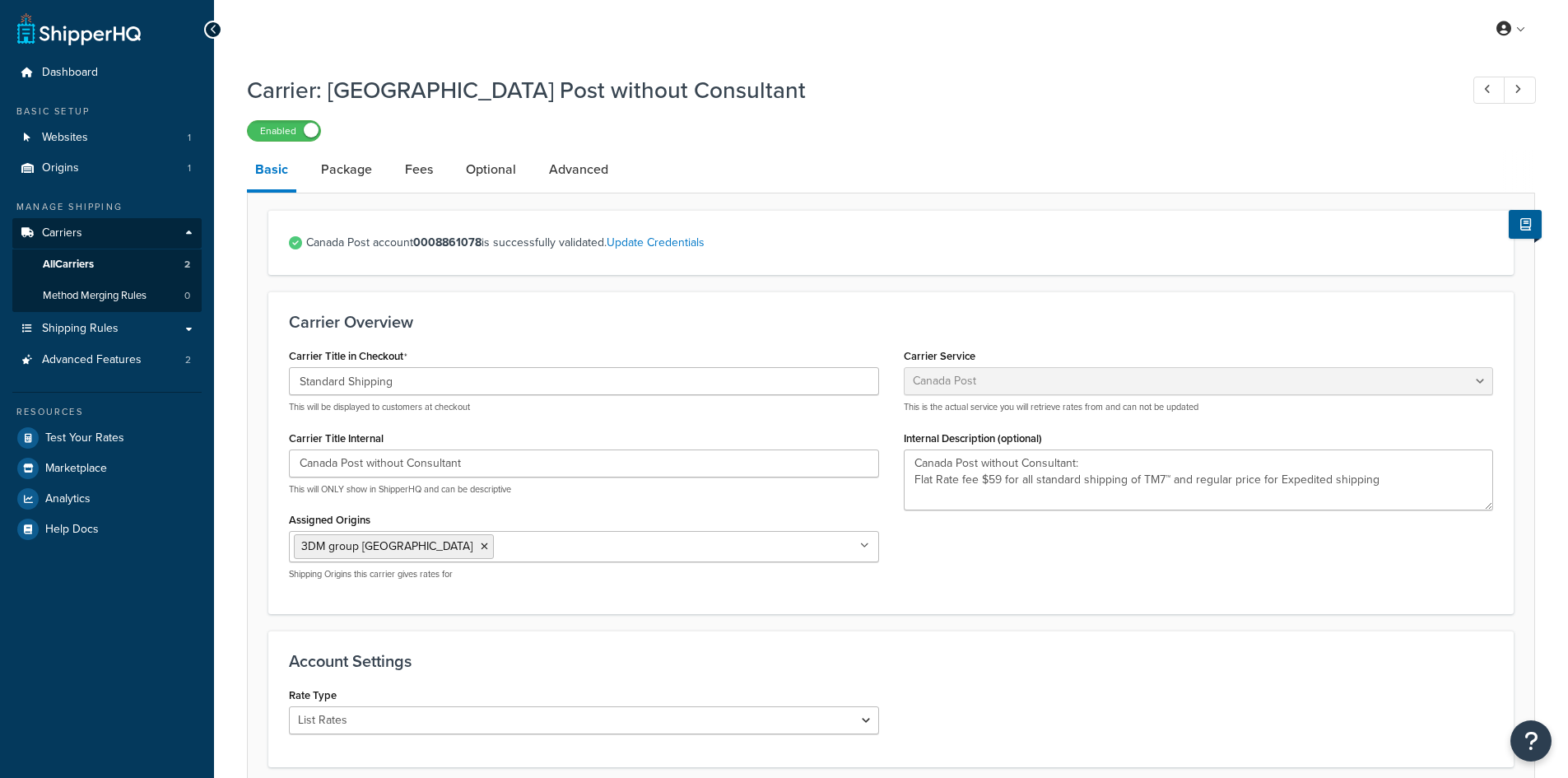
select select "canadaPost"
select select "COUNTER"
